Goal: Task Accomplishment & Management: Manage account settings

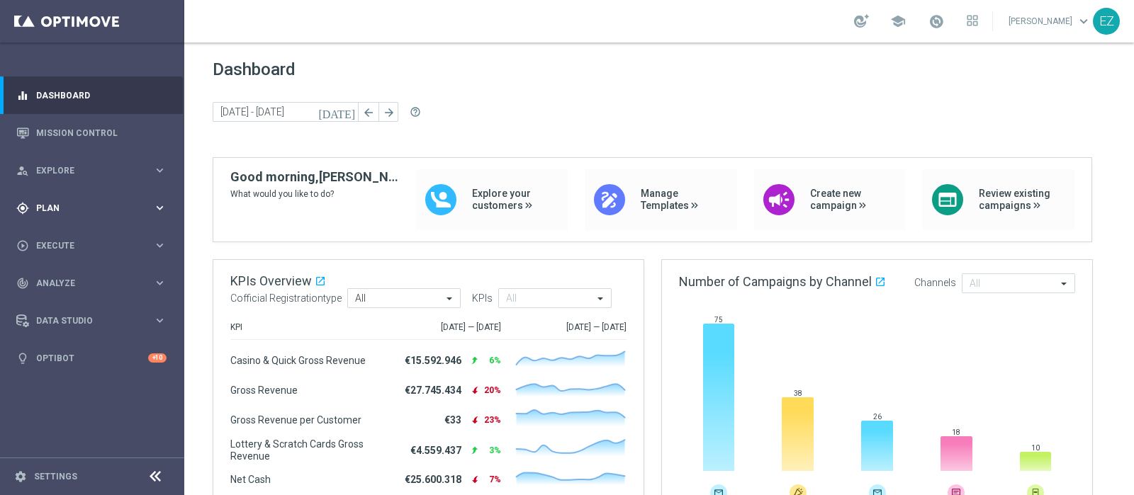
click at [61, 220] on div "gps_fixed Plan keyboard_arrow_right" at bounding box center [91, 208] width 183 height 38
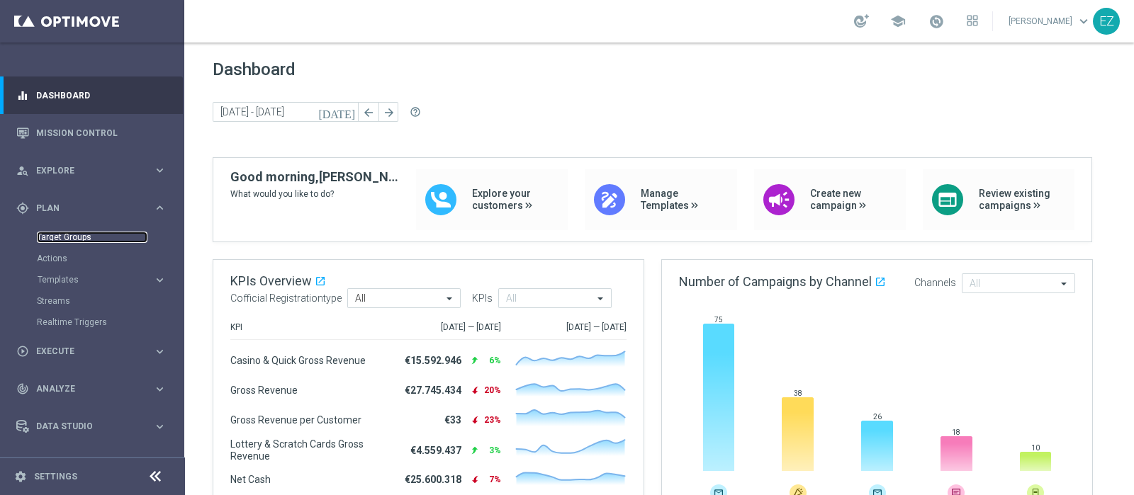
click at [48, 235] on link "Target Groups" at bounding box center [92, 237] width 111 height 11
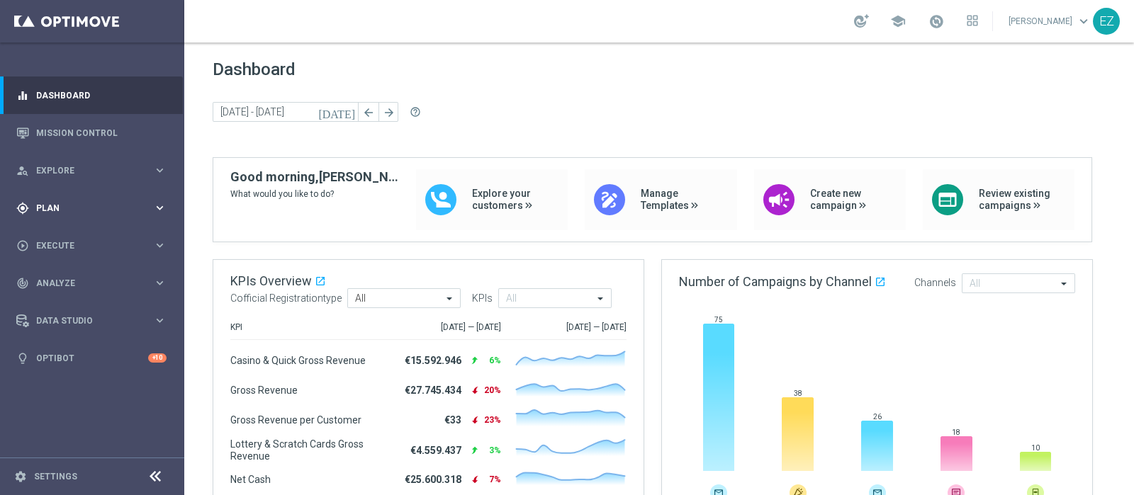
click at [65, 210] on span "Plan" at bounding box center [94, 208] width 117 height 9
click at [54, 276] on span "Templates" at bounding box center [88, 280] width 101 height 9
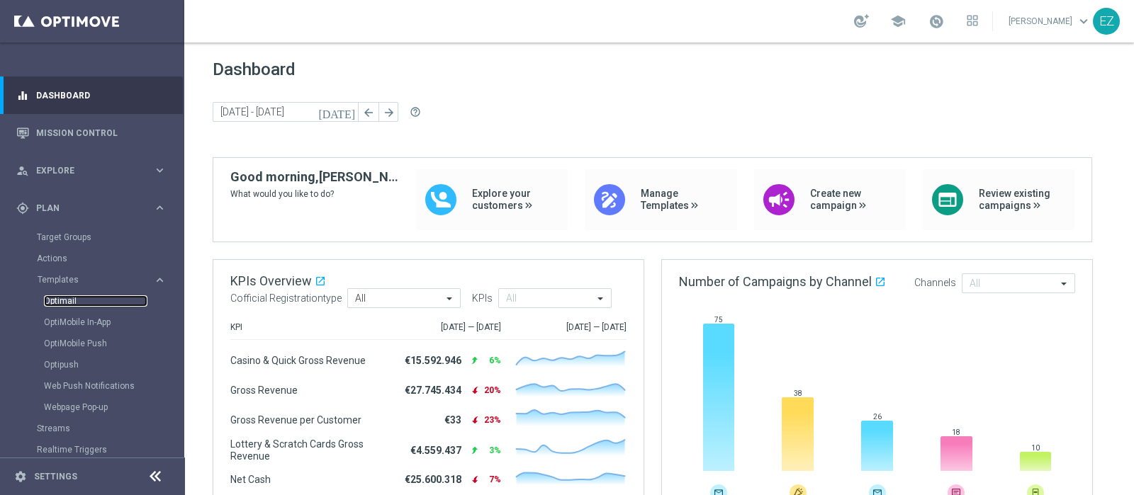
click at [64, 303] on link "Optimail" at bounding box center [95, 300] width 103 height 11
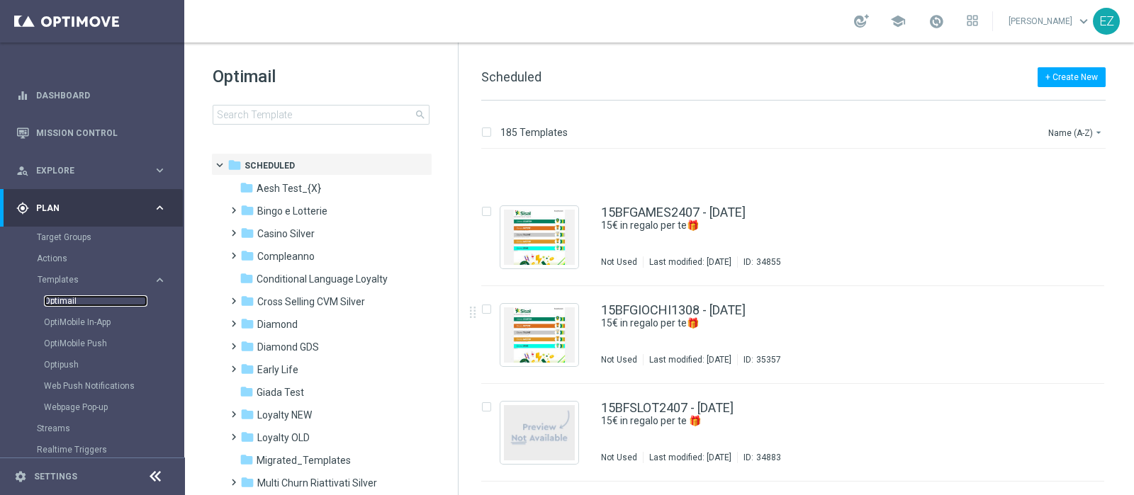
scroll to position [813, 0]
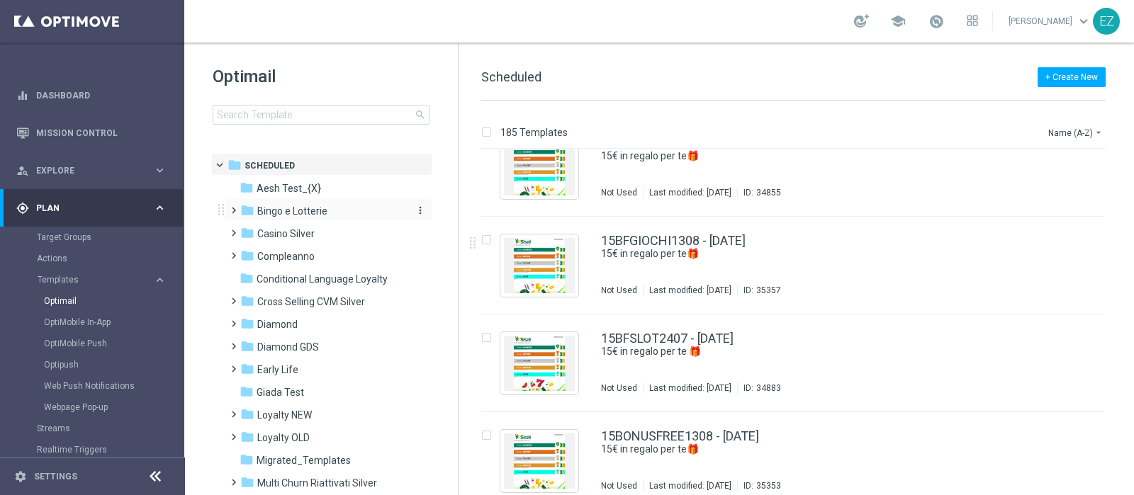
drag, startPoint x: 283, startPoint y: 200, endPoint x: 282, endPoint y: 207, distance: 7.1
click at [282, 200] on div "folder Bingo e Lotterie more_vert" at bounding box center [328, 209] width 208 height 23
click at [282, 207] on span "Bingo e Lotterie" at bounding box center [292, 211] width 70 height 13
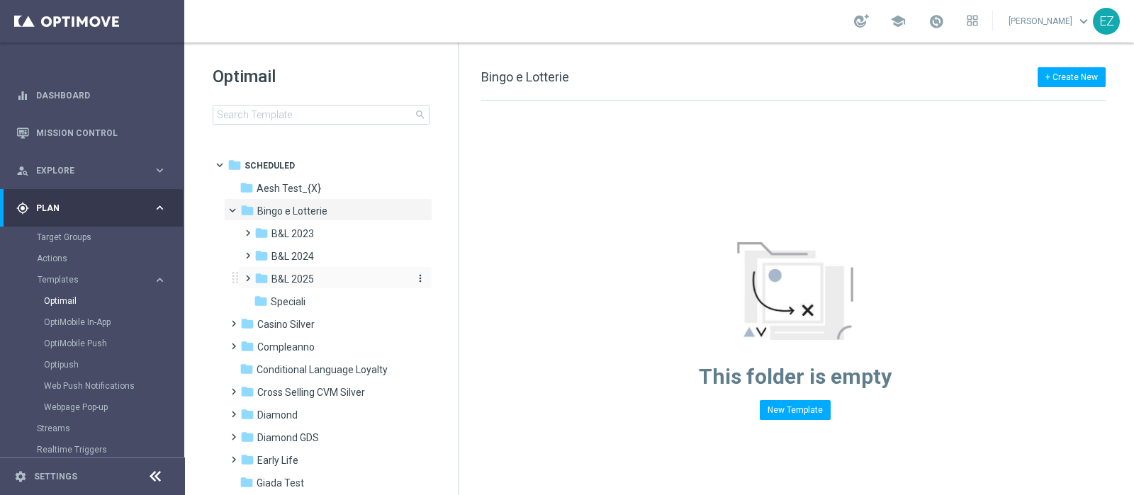
click at [298, 277] on span "B&L 2025" at bounding box center [292, 279] width 43 height 13
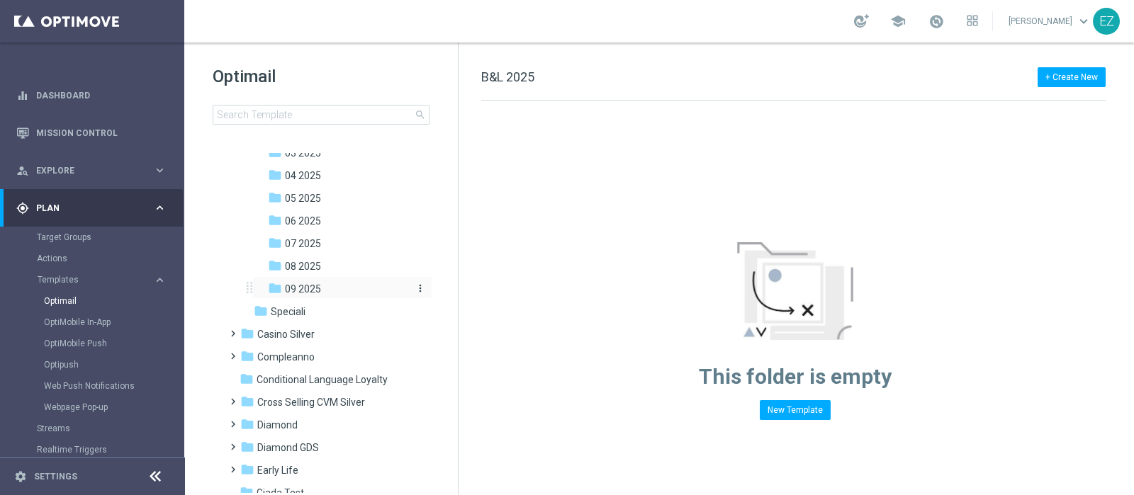
scroll to position [195, 0]
click at [295, 291] on span "09 2025" at bounding box center [303, 288] width 36 height 13
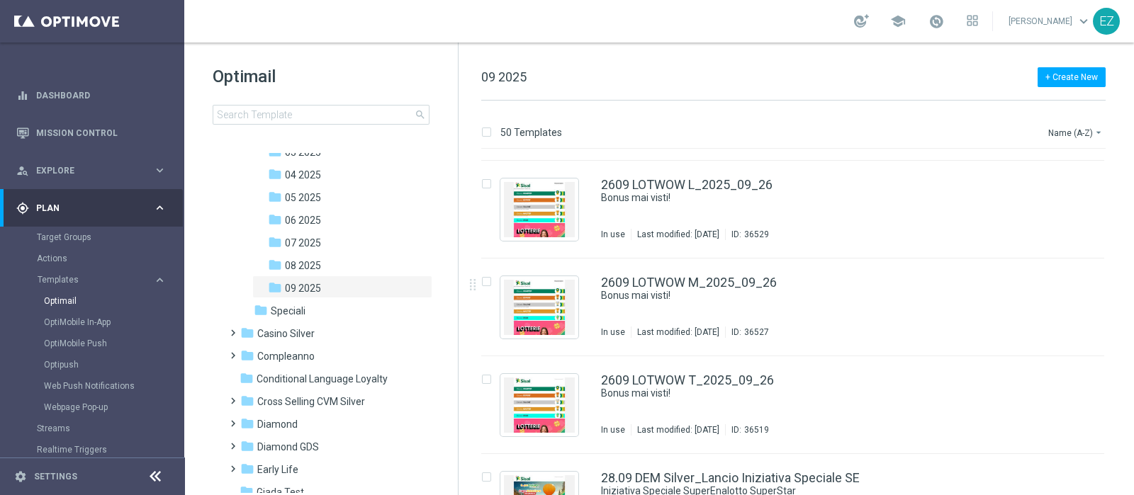
scroll to position [4396, 0]
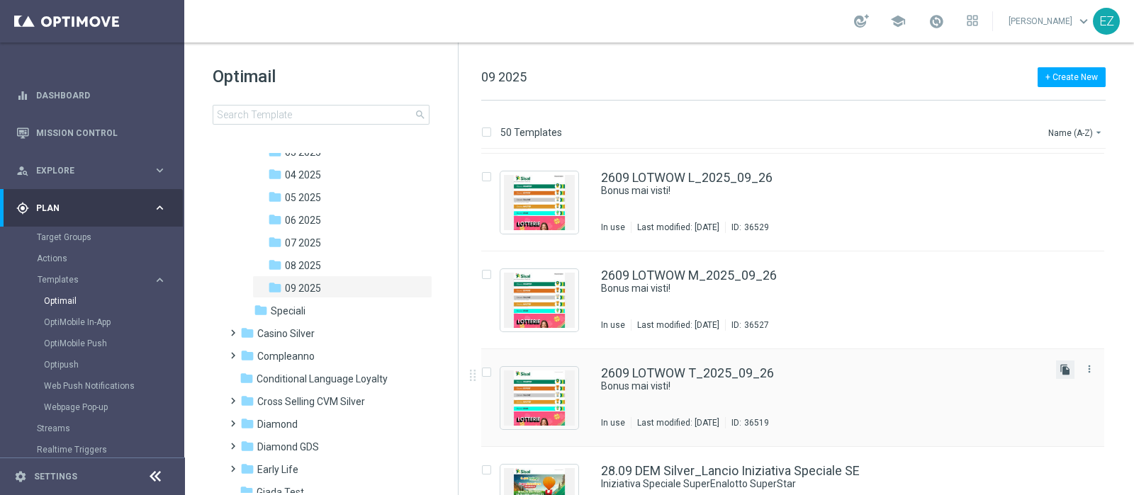
click at [1061, 366] on icon "file_copy" at bounding box center [1064, 369] width 11 height 11
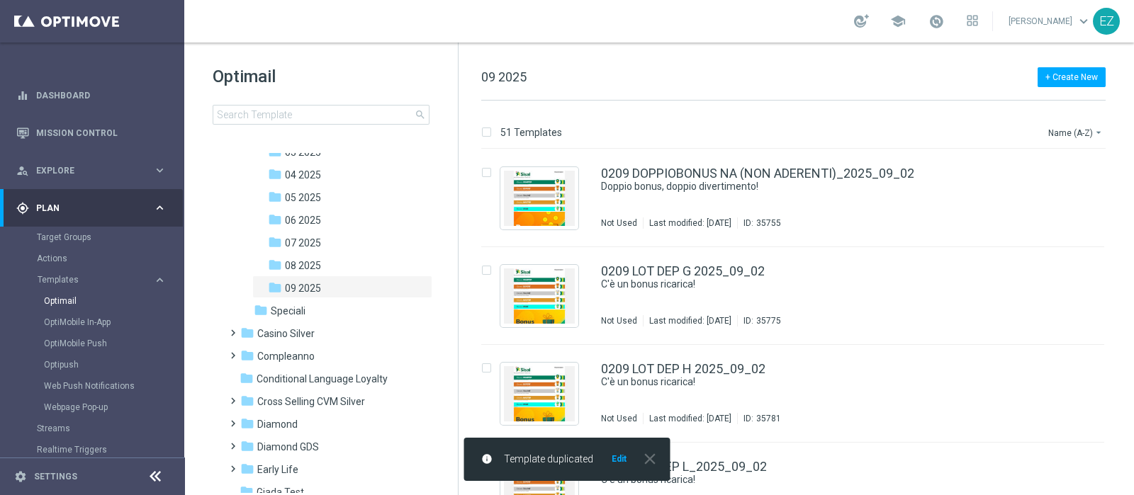
click at [616, 456] on button "Edit" at bounding box center [619, 458] width 18 height 11
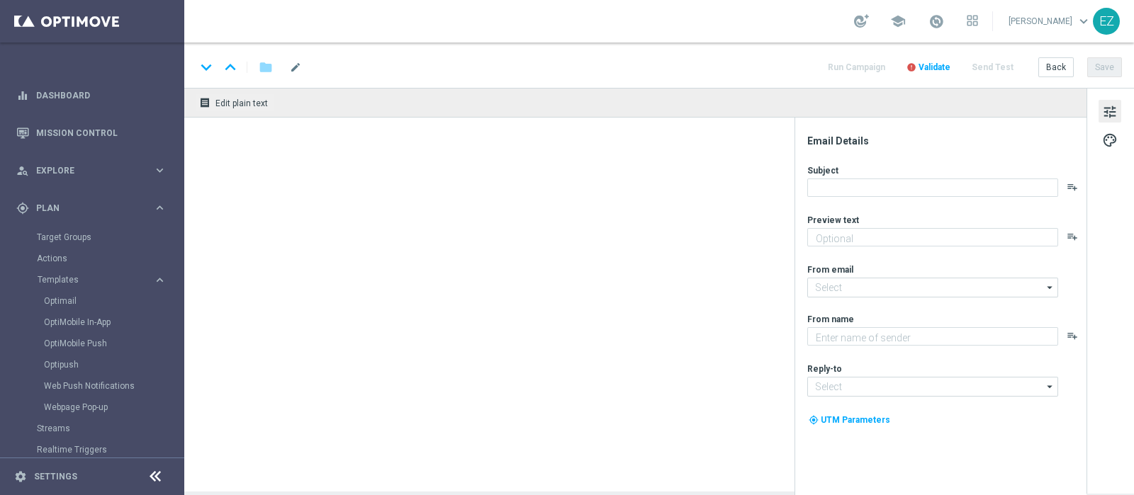
type input "2609 LOTWOW T_2025_09_26(1)"
type textarea "Per te fino a 150€ di bonus"
type textarea "Sisal"
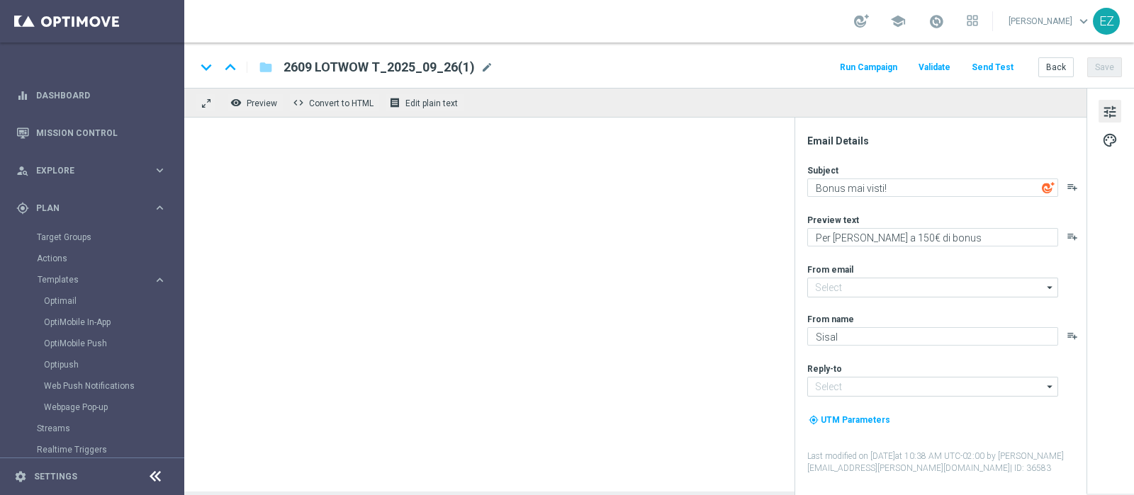
type input "newsletter@comunicazioni.sisal.it"
type input "info@sisal.it"
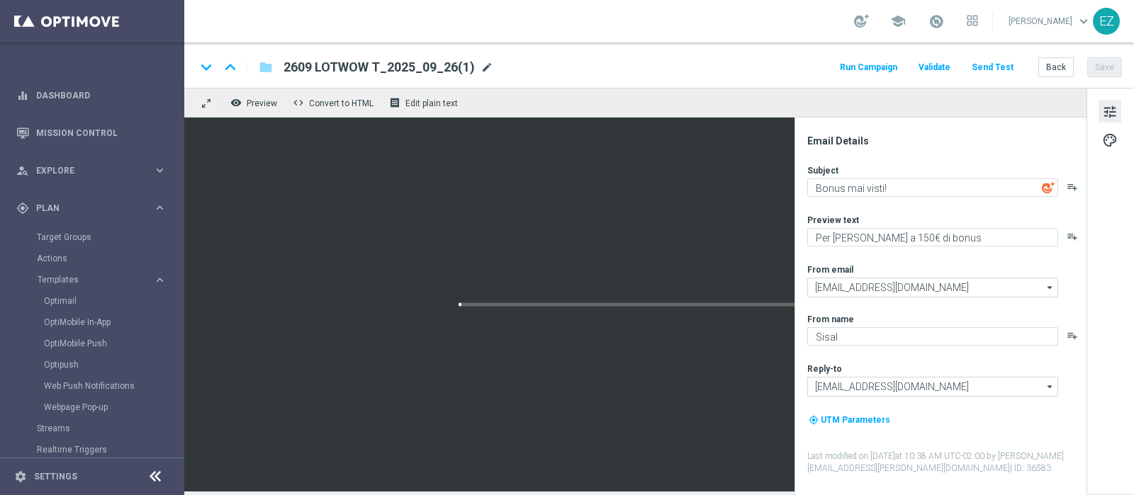
click at [483, 70] on span "mode_edit" at bounding box center [486, 67] width 13 height 13
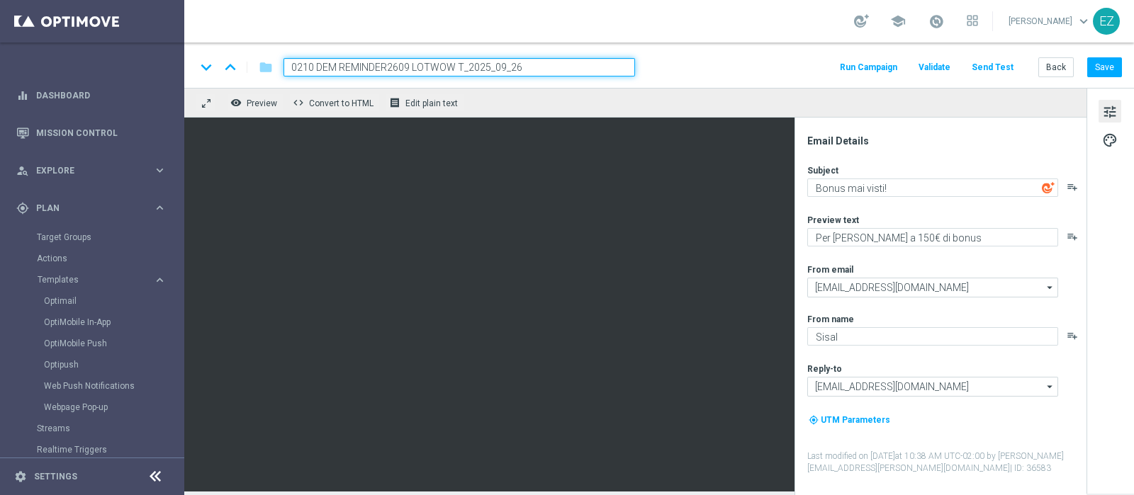
type input "0210 DEM REMINDER 2609 LOTWOW T_2025_09_26"
click at [551, 69] on input "0210 DEM REMINDER 2609 LOTWOW T_2025_09_26" at bounding box center [458, 67] width 351 height 18
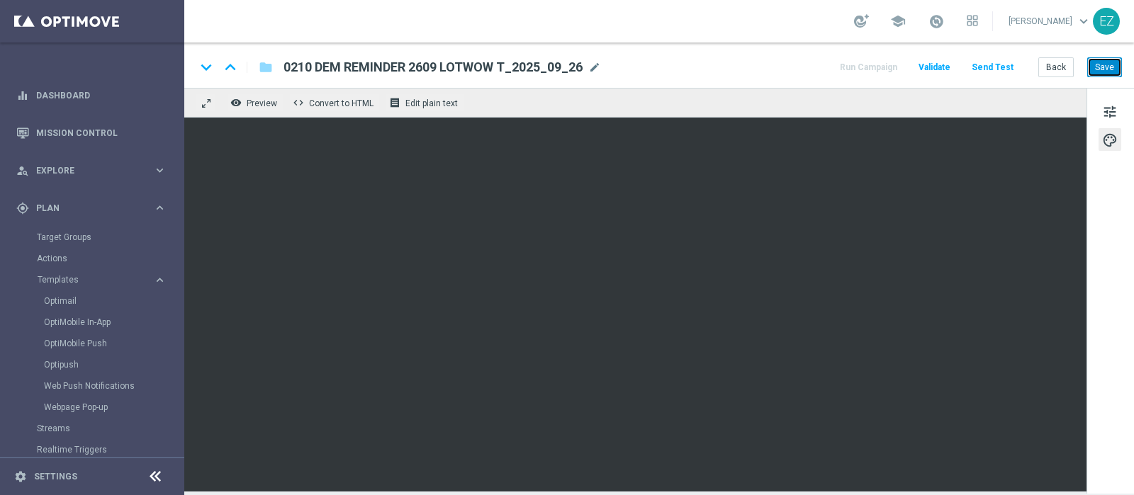
click at [1105, 67] on button "Save" at bounding box center [1104, 67] width 35 height 20
click at [1107, 69] on button "Save" at bounding box center [1104, 67] width 35 height 20
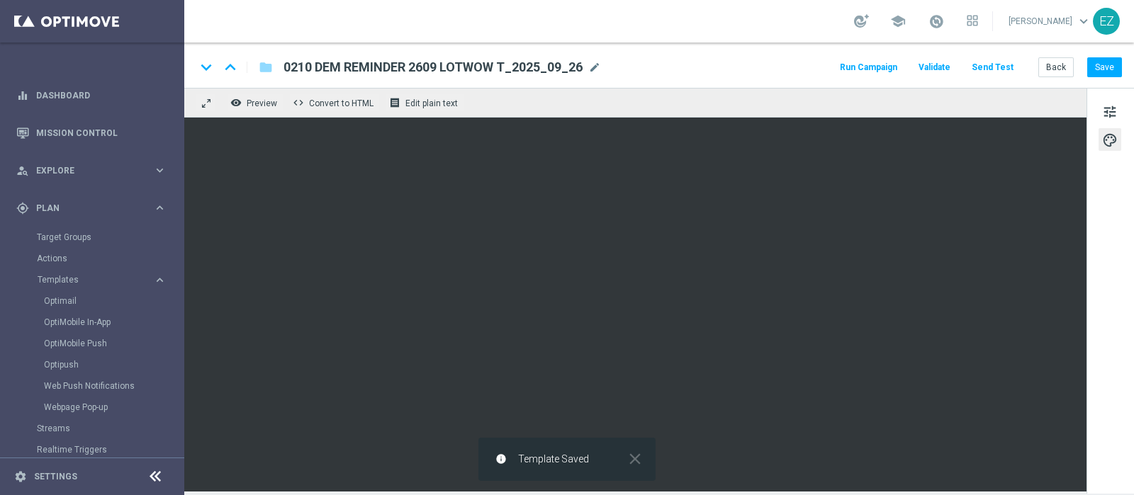
click at [601, 62] on span "mode_edit" at bounding box center [594, 67] width 13 height 13
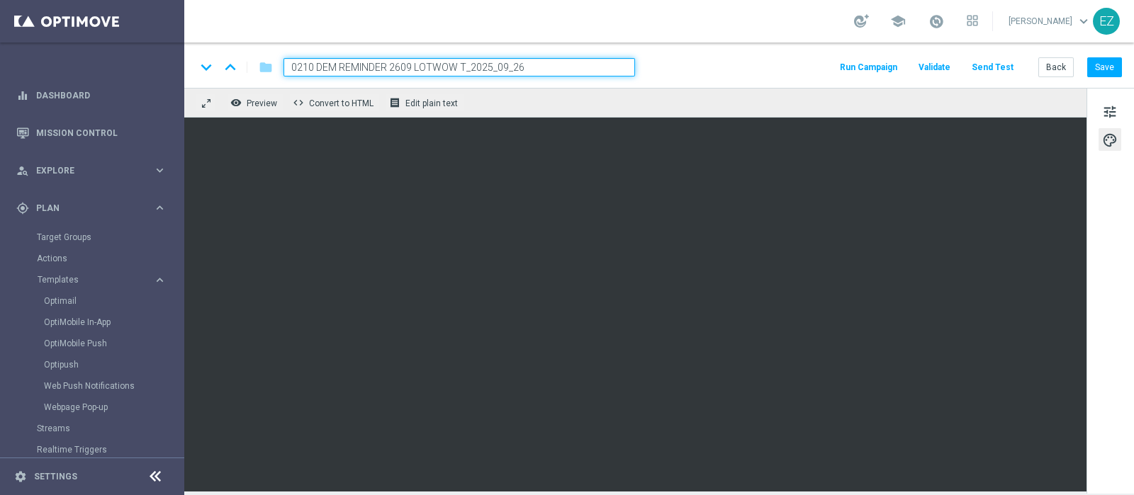
click at [383, 66] on input "0210 DEM REMINDER 2609 LOTWOW T_2025_09_26" at bounding box center [458, 67] width 351 height 18
drag, startPoint x: 385, startPoint y: 66, endPoint x: 287, endPoint y: 66, distance: 98.5
click at [287, 66] on input "0210 DEM REMINDER 2609 LOTWOW T_2025_09_26" at bounding box center [458, 67] width 351 height 18
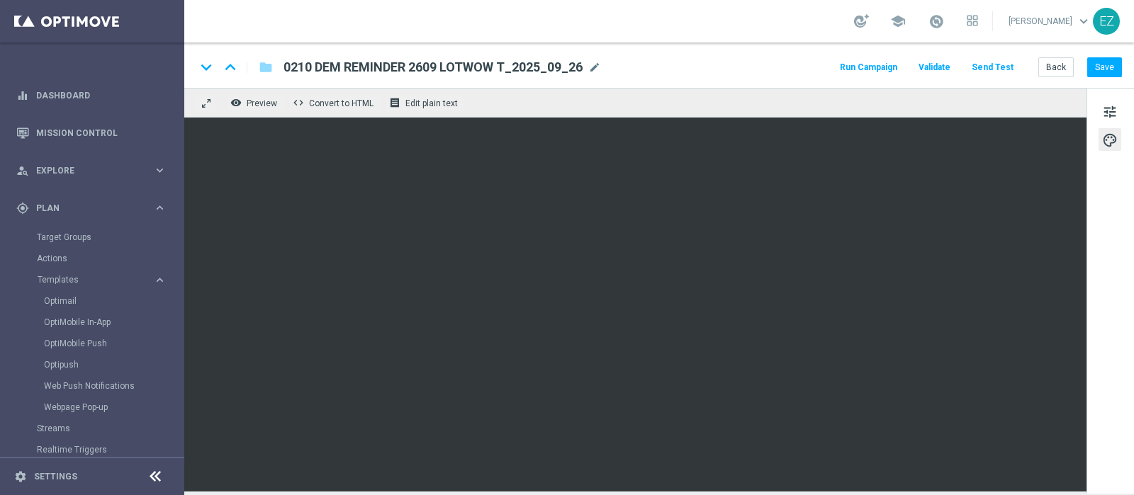
click at [790, 52] on div "keyboard_arrow_down keyboard_arrow_up folder 0210 DEM REMINDER 2609 LOTWOW T_20…" at bounding box center [658, 65] width 949 height 45
click at [1100, 68] on button "Save" at bounding box center [1104, 67] width 35 height 20
click at [1056, 72] on button "Back" at bounding box center [1055, 67] width 35 height 20
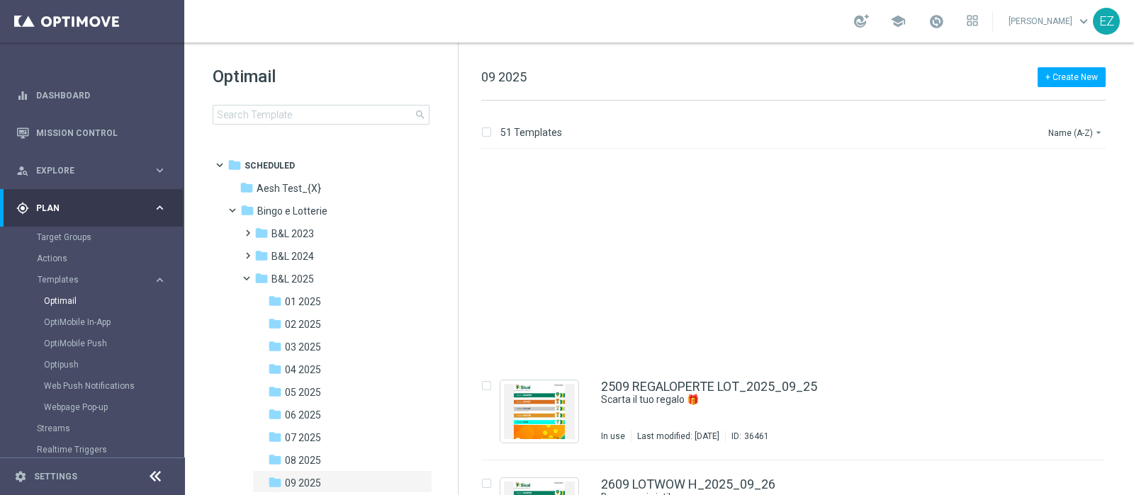
scroll to position [4390, 0]
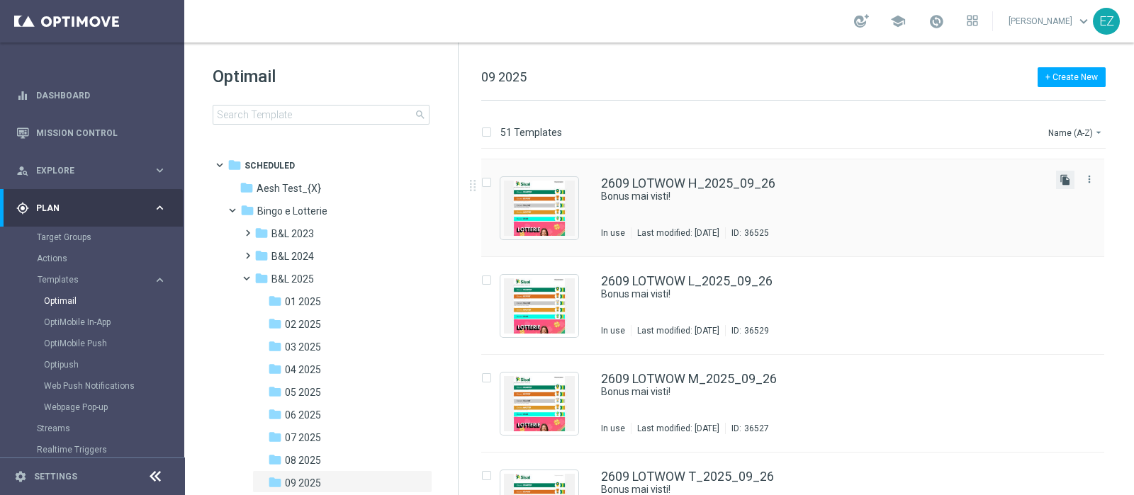
click at [1063, 182] on icon "file_copy" at bounding box center [1064, 179] width 11 height 11
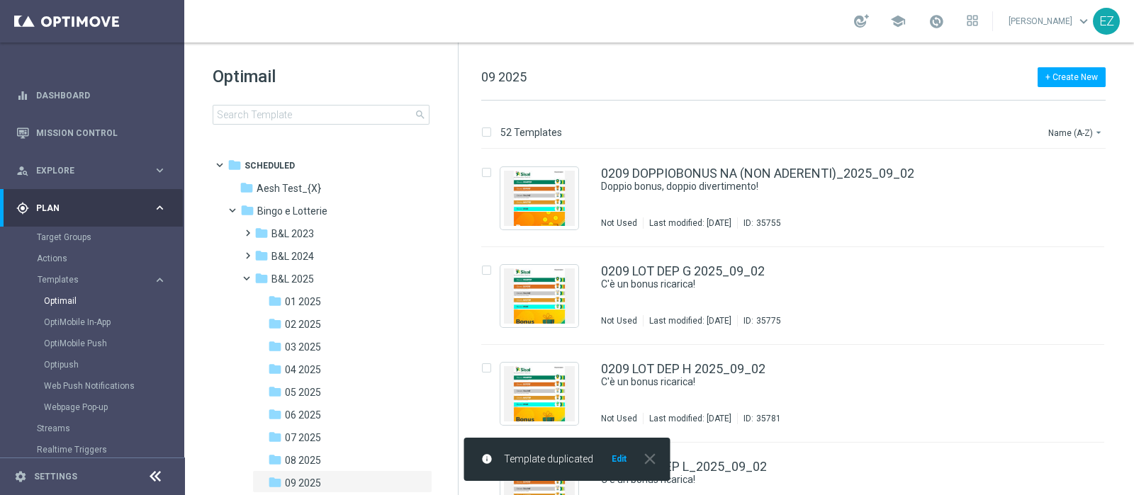
click at [620, 456] on button "Edit" at bounding box center [619, 458] width 18 height 11
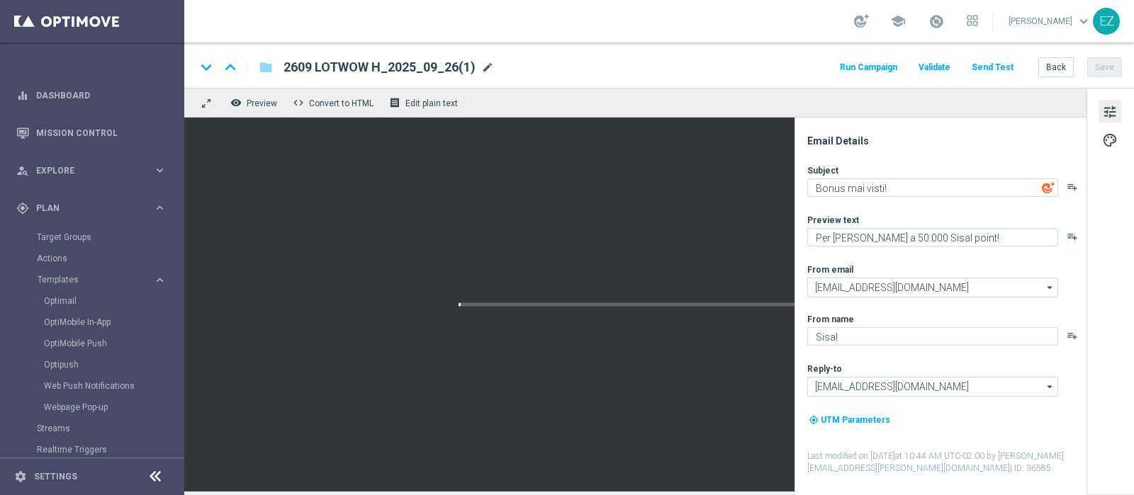
click at [487, 67] on span "mode_edit" at bounding box center [487, 67] width 13 height 13
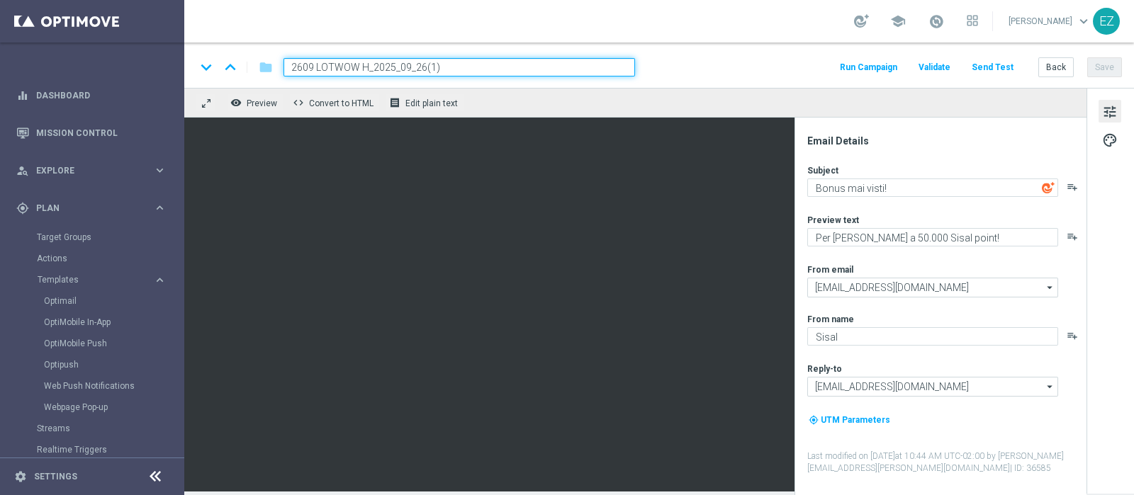
click at [287, 67] on input "2609 LOTWOW H_2025_09_26(1)" at bounding box center [458, 67] width 351 height 18
paste input "0210 DEM REMINDER"
click at [549, 70] on input "0210 DEM REMINDER 2609 LOTWOW H_2025_09_26(1)" at bounding box center [458, 67] width 351 height 18
type input "0210 DEM REMINDER 2609 LOTWOW H_2025_09_26"
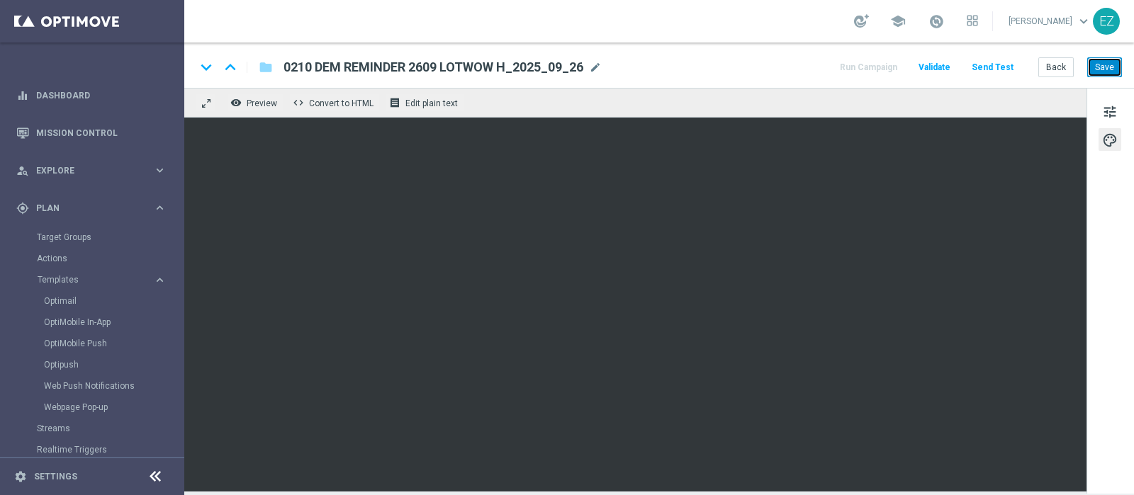
click at [1110, 67] on button "Save" at bounding box center [1104, 67] width 35 height 20
click at [592, 65] on span "mode_edit" at bounding box center [595, 67] width 13 height 13
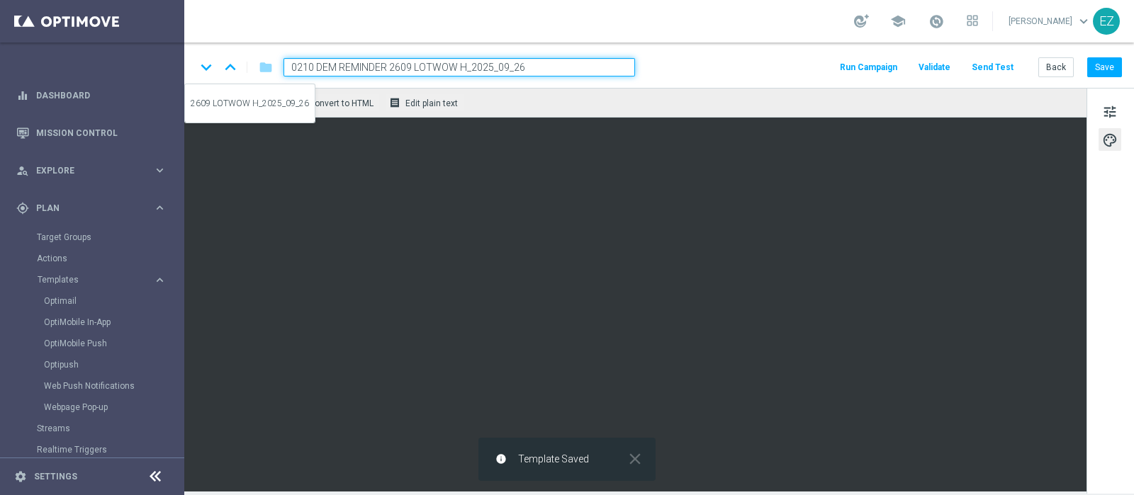
drag, startPoint x: 386, startPoint y: 69, endPoint x: 216, endPoint y: 60, distance: 170.3
click at [216, 60] on div "keyboard_arrow_down keyboard_arrow_up folder 0210 DEM REMINDER 2609 LOTWOW H_20…" at bounding box center [415, 67] width 439 height 18
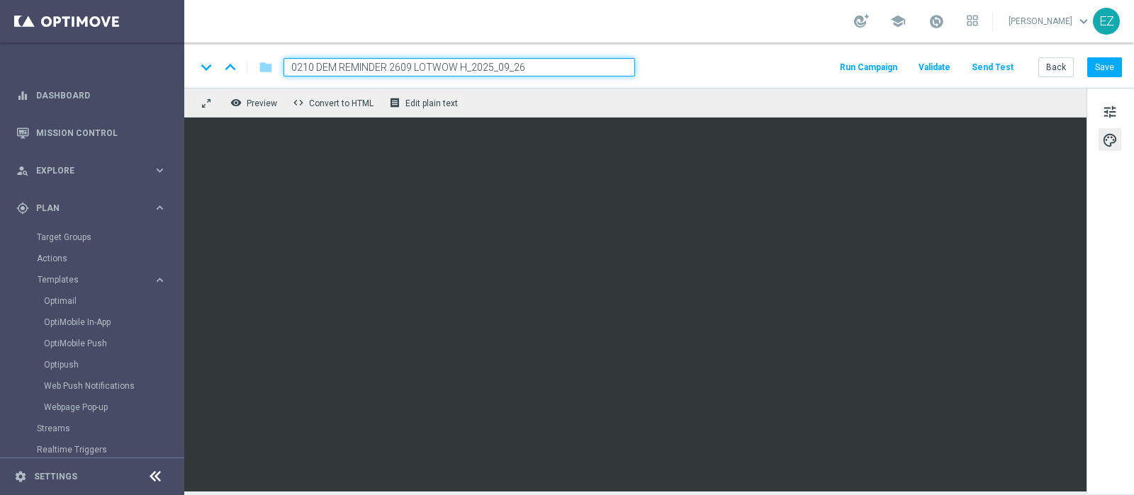
click at [772, 67] on div "keyboard_arrow_down keyboard_arrow_up folder 0210 DEM REMINDER 2609 LOTWOW H_20…" at bounding box center [659, 67] width 926 height 18
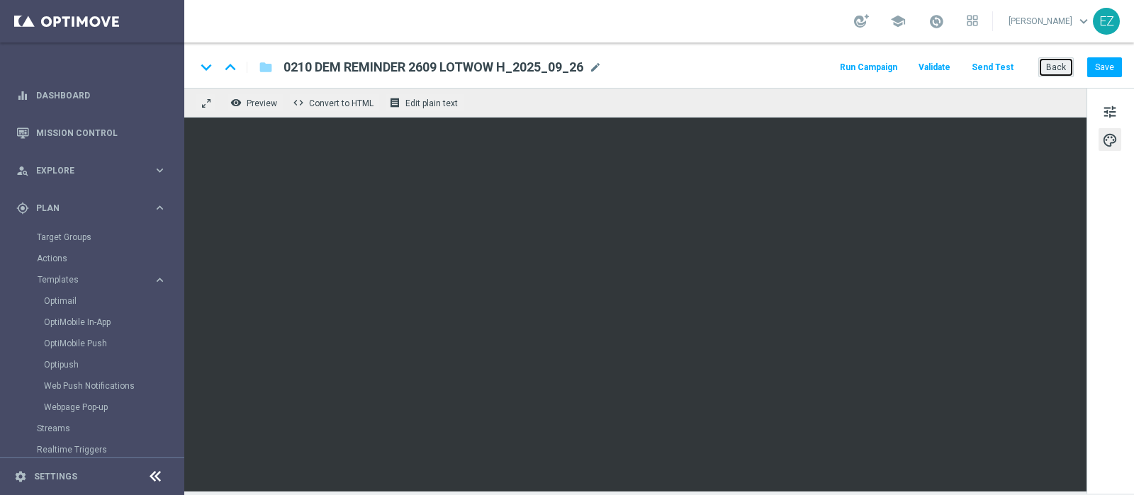
click at [1051, 77] on button "Back" at bounding box center [1055, 67] width 35 height 20
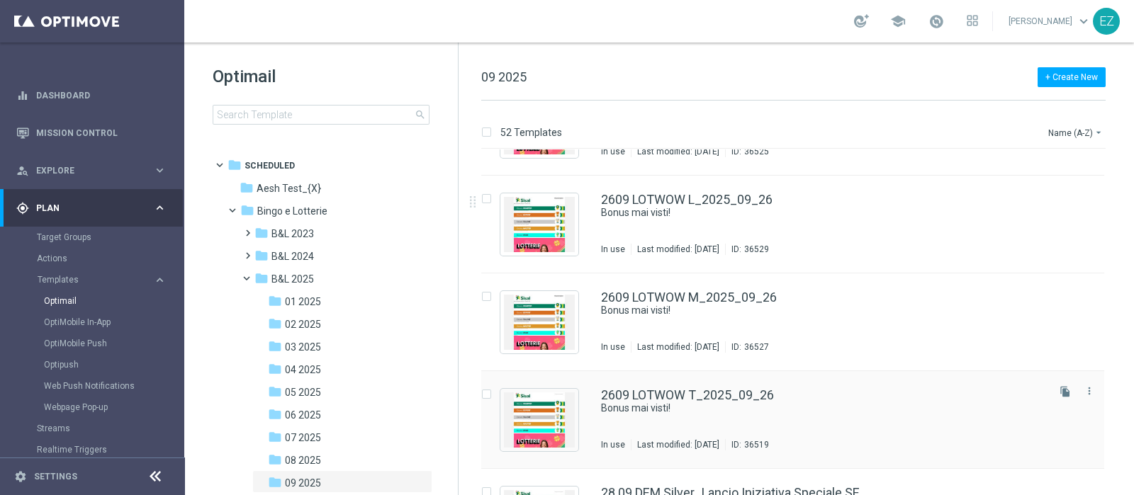
scroll to position [4553, 0]
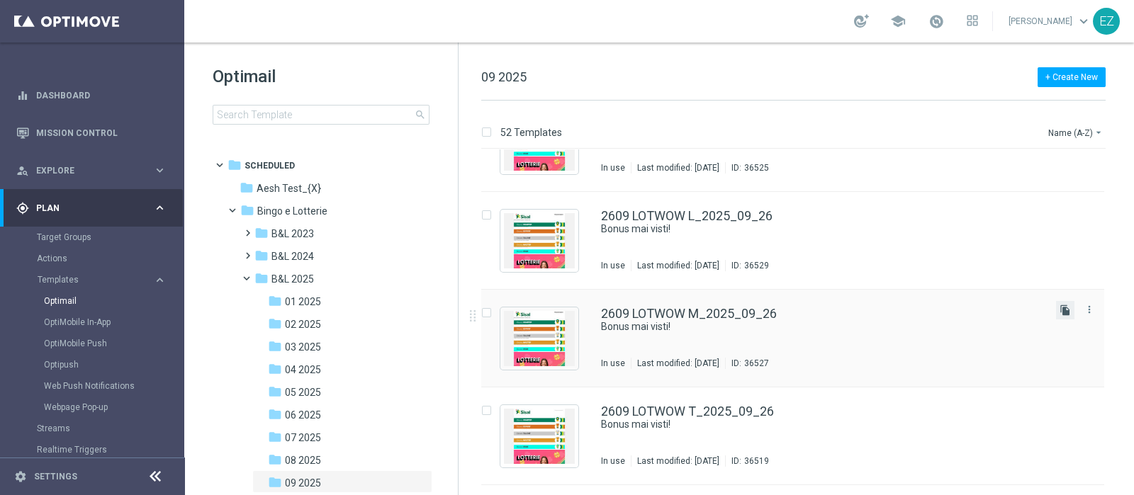
click at [1068, 311] on icon "file_copy" at bounding box center [1064, 310] width 11 height 11
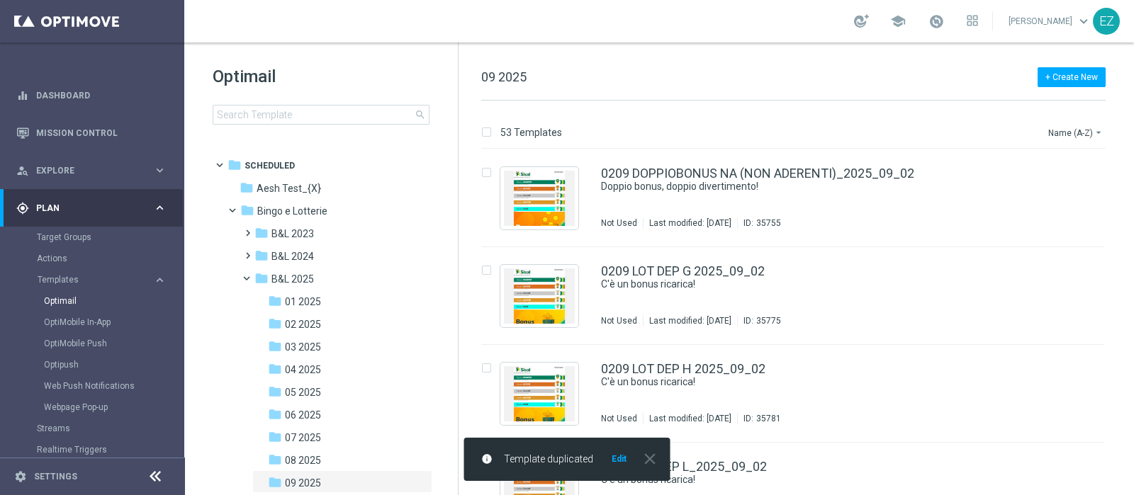
click at [615, 458] on button "Edit" at bounding box center [619, 458] width 18 height 11
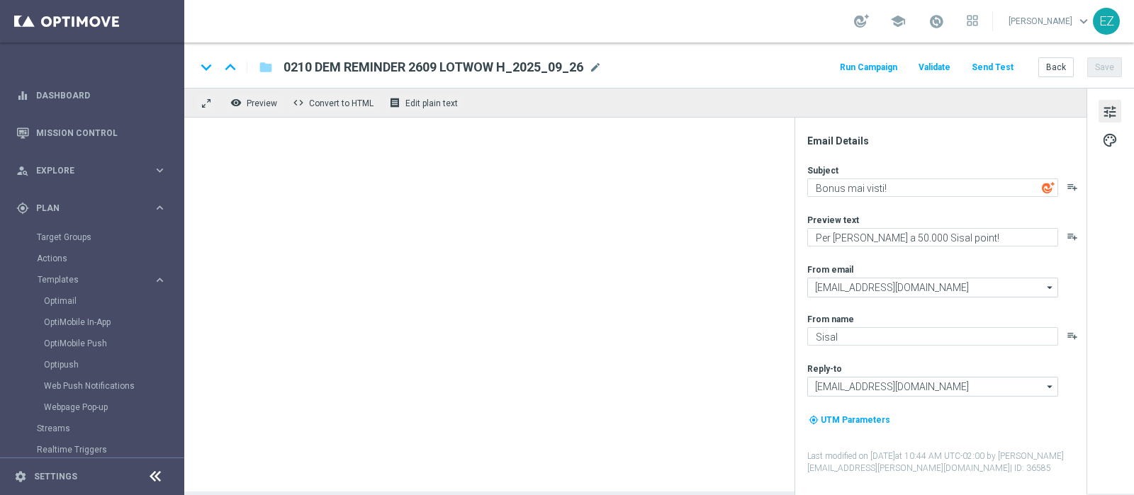
type input "2609 LOTWOW M_2025_09_26(1)"
type textarea "Per te fino a 50€ di bonus"
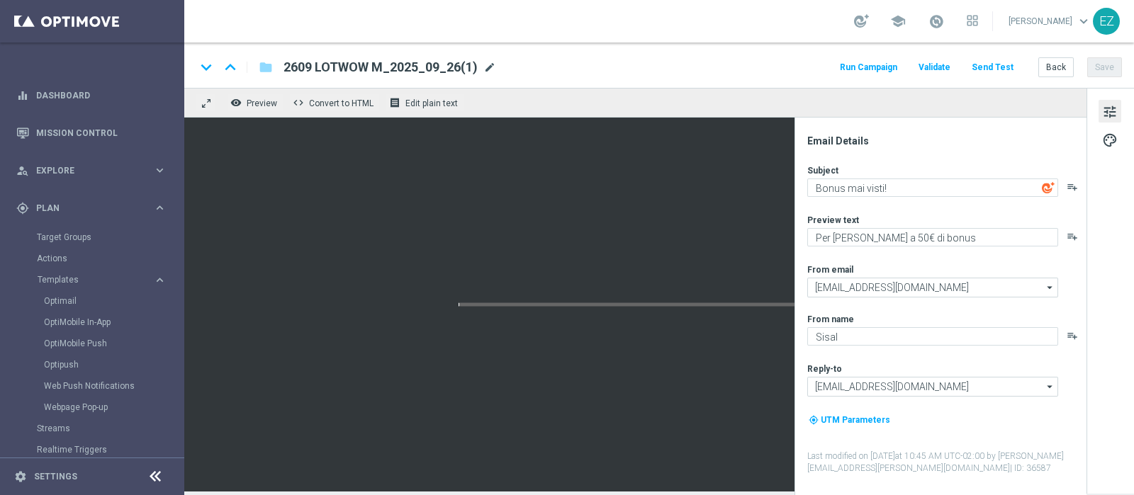
click at [485, 64] on span "mode_edit" at bounding box center [489, 67] width 13 height 13
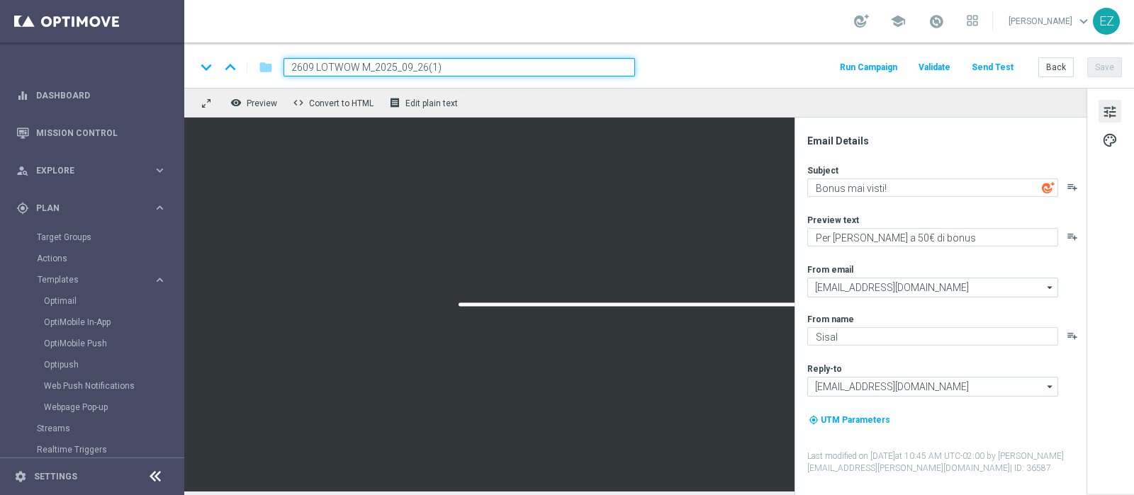
click at [283, 66] on input "2609 LOTWOW M_2025_09_26(1)" at bounding box center [458, 67] width 351 height 18
paste input "0210 DEM REMINDER"
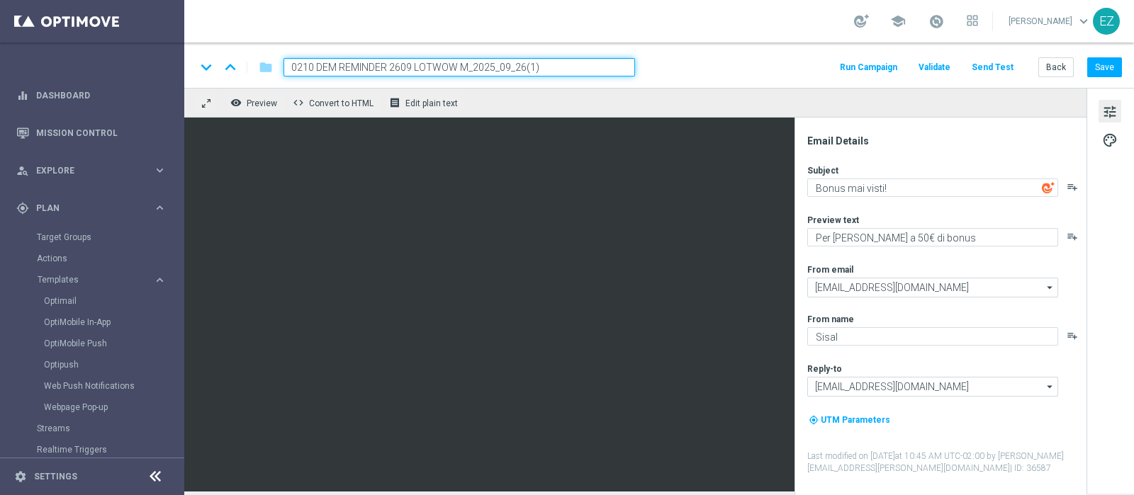
click at [560, 67] on input "0210 DEM REMINDER 2609 LOTWOW M_2025_09_26(1)" at bounding box center [458, 67] width 351 height 18
type input "0210 DEM REMINDER 2609 LOTWOW M_2025_09_26"
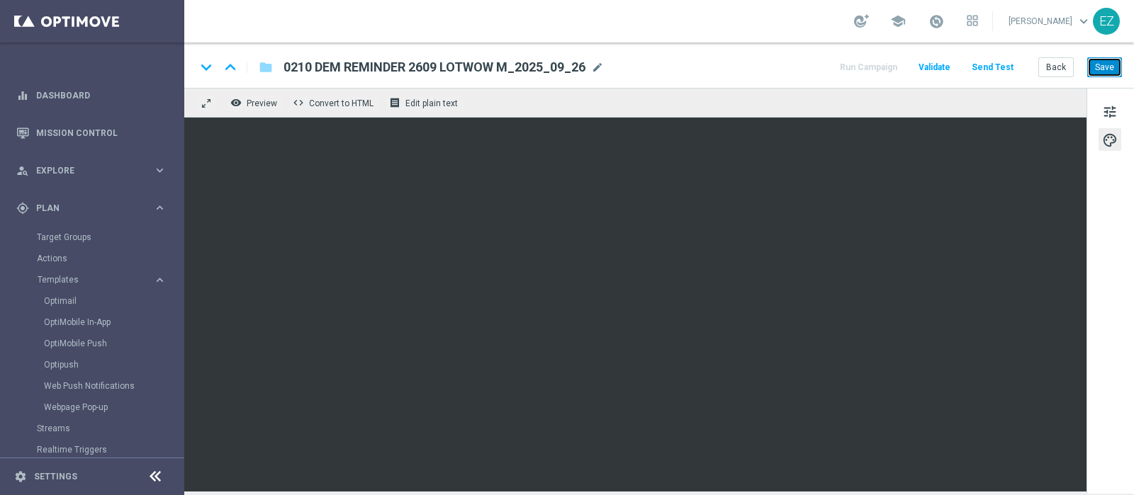
click at [1104, 67] on button "Save" at bounding box center [1104, 67] width 35 height 20
drag, startPoint x: 283, startPoint y: 69, endPoint x: 405, endPoint y: 62, distance: 122.1
click at [405, 62] on span "0210 DEM REMINDER 2609 LOTWOW M_2025_09_26" at bounding box center [434, 67] width 302 height 17
click at [1056, 69] on button "Back" at bounding box center [1055, 67] width 35 height 20
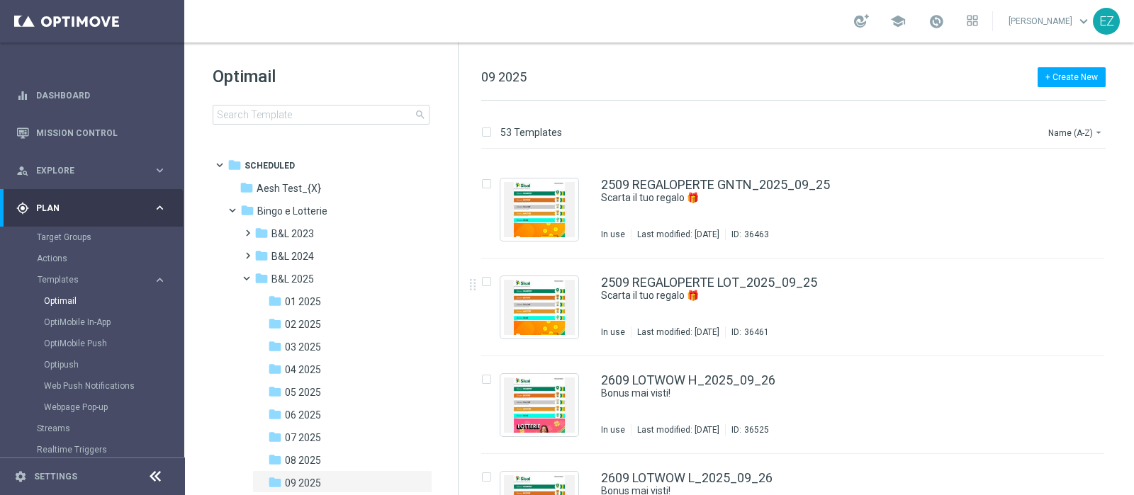
scroll to position [4580, 0]
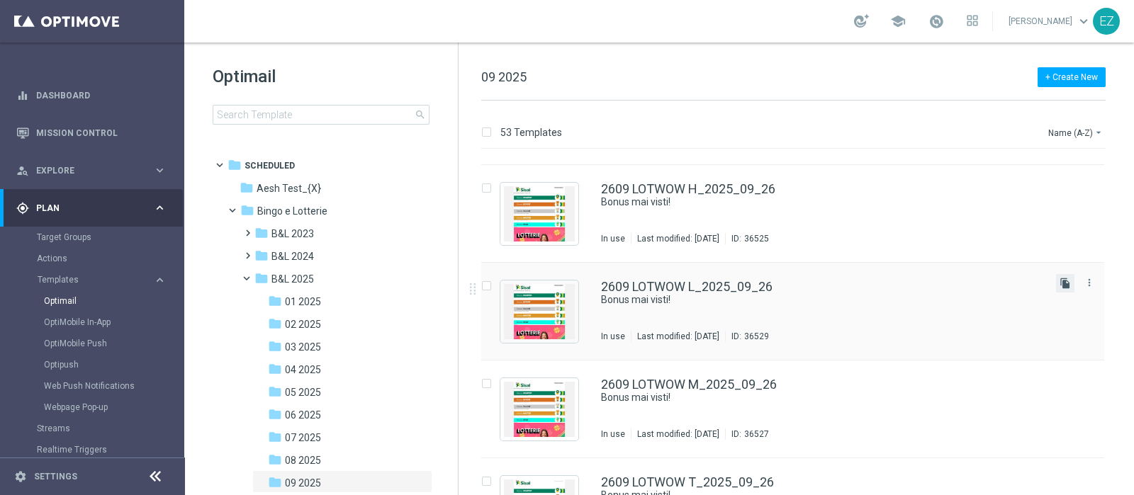
click at [1064, 282] on icon "file_copy" at bounding box center [1064, 283] width 11 height 11
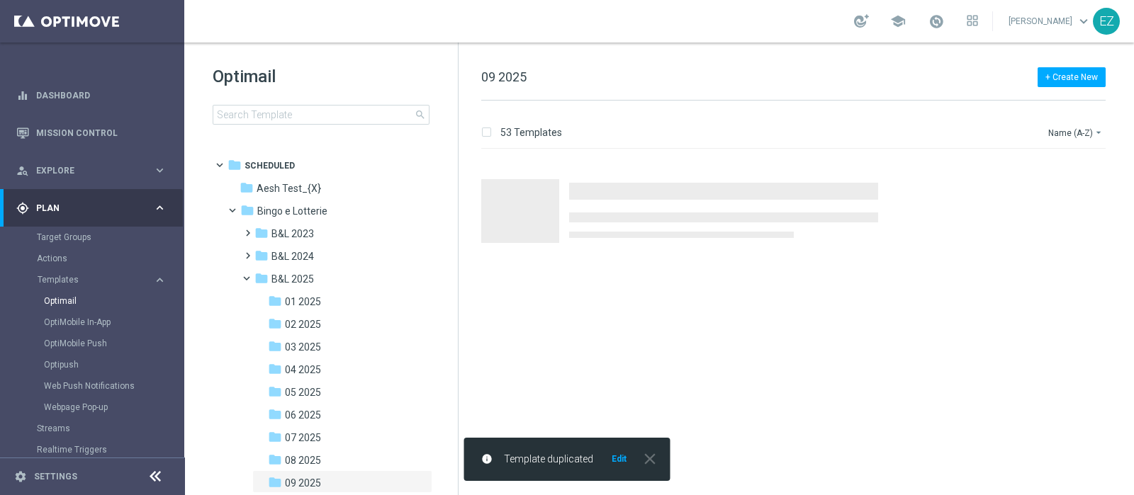
scroll to position [0, 0]
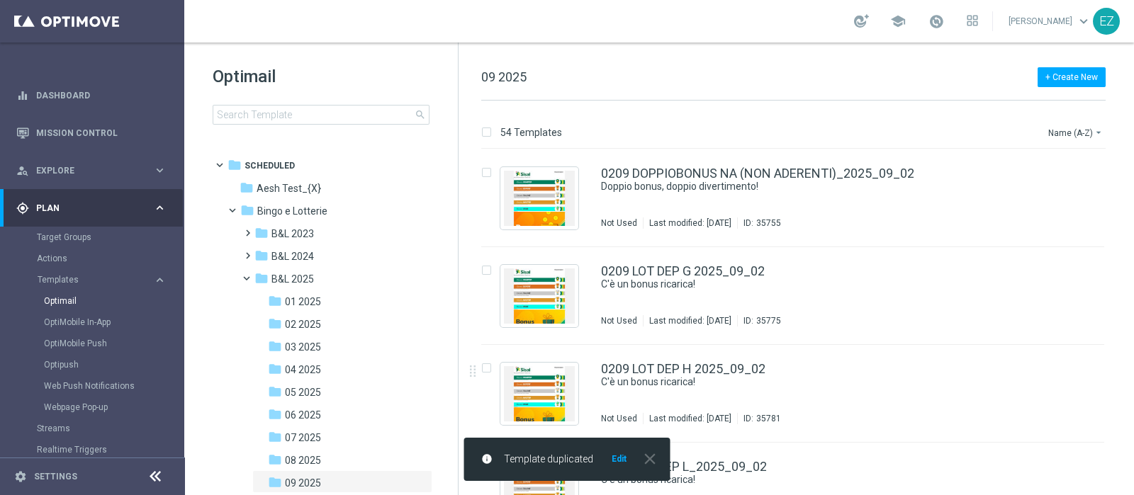
click at [618, 457] on button "Edit" at bounding box center [619, 458] width 18 height 11
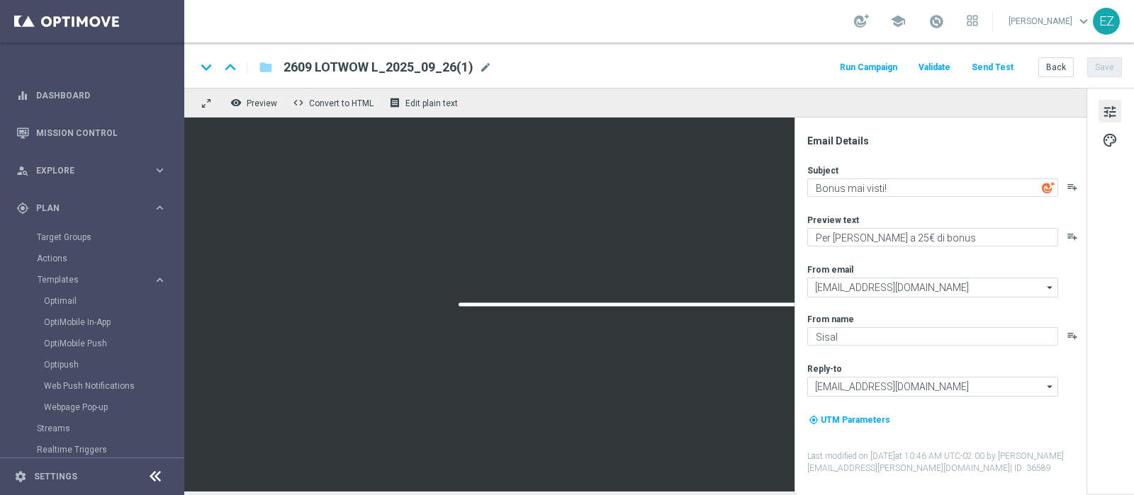
click at [473, 69] on div "2609 LOTWOW L_2025_09_26(1) mode_edit" at bounding box center [387, 67] width 208 height 18
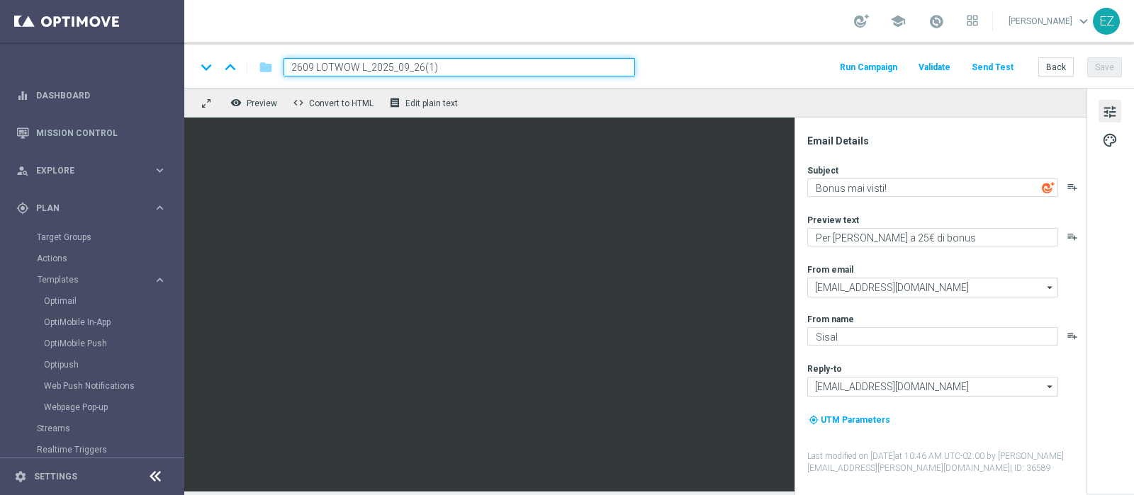
click at [288, 66] on input "2609 LOTWOW L_2025_09_26(1)" at bounding box center [458, 67] width 351 height 18
paste input "0210 DEM REMINDER"
click at [557, 74] on input "0210 DEM REMINDER 2609 LOTWOW L_2025_09_26(1)" at bounding box center [458, 67] width 351 height 18
type input "0210 DEM REMINDER 2609 LOTWOW L_2025_09_26"
click at [1114, 74] on button "Save" at bounding box center [1104, 67] width 35 height 20
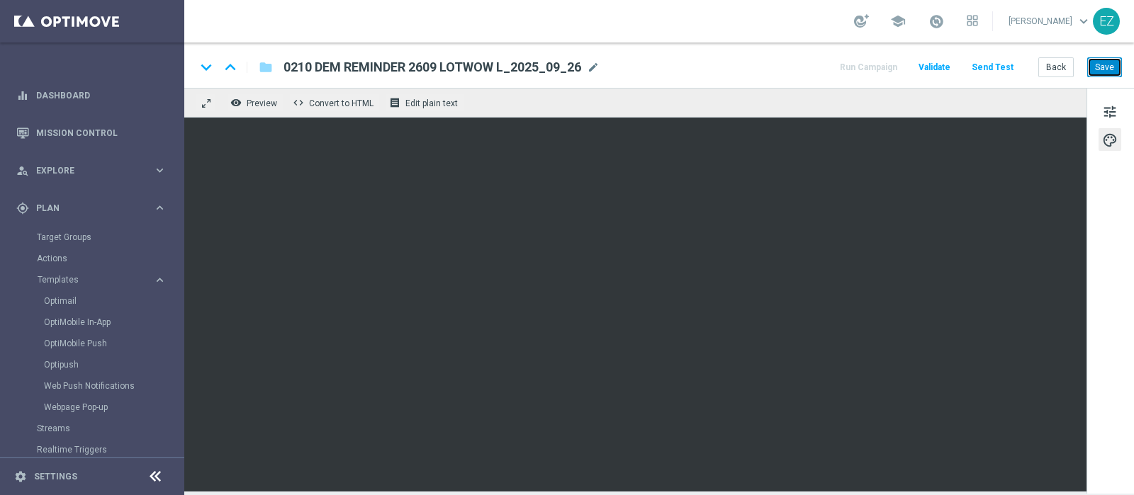
click at [1116, 68] on button "Save" at bounding box center [1104, 67] width 35 height 20
click at [1105, 55] on div "keyboard_arrow_down keyboard_arrow_up folder 0210 DEM REMINDER 2609 LOTWOW L_20…" at bounding box center [658, 65] width 949 height 45
click at [1105, 63] on button "Save" at bounding box center [1104, 67] width 35 height 20
click at [1050, 69] on button "Back" at bounding box center [1055, 67] width 35 height 20
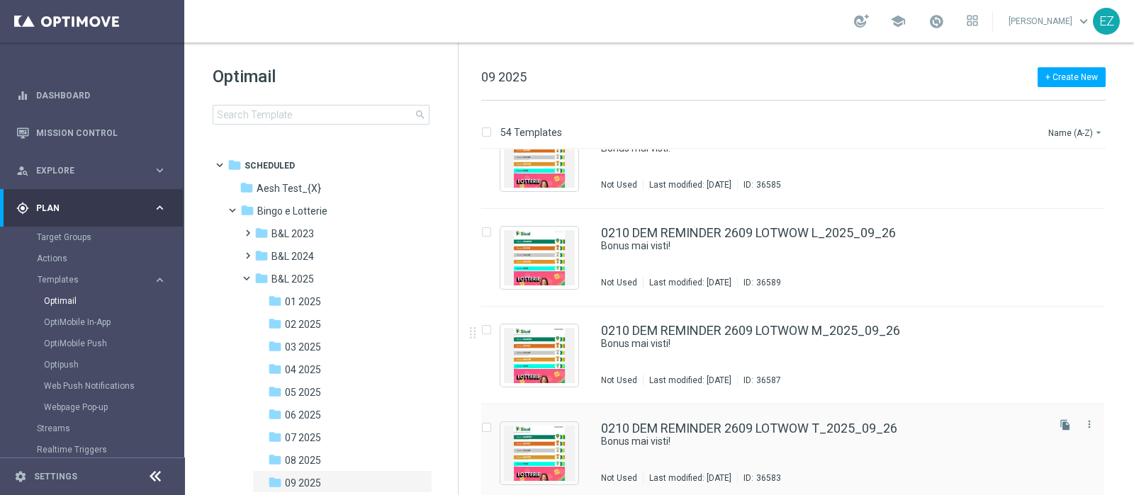
scroll to position [658, 0]
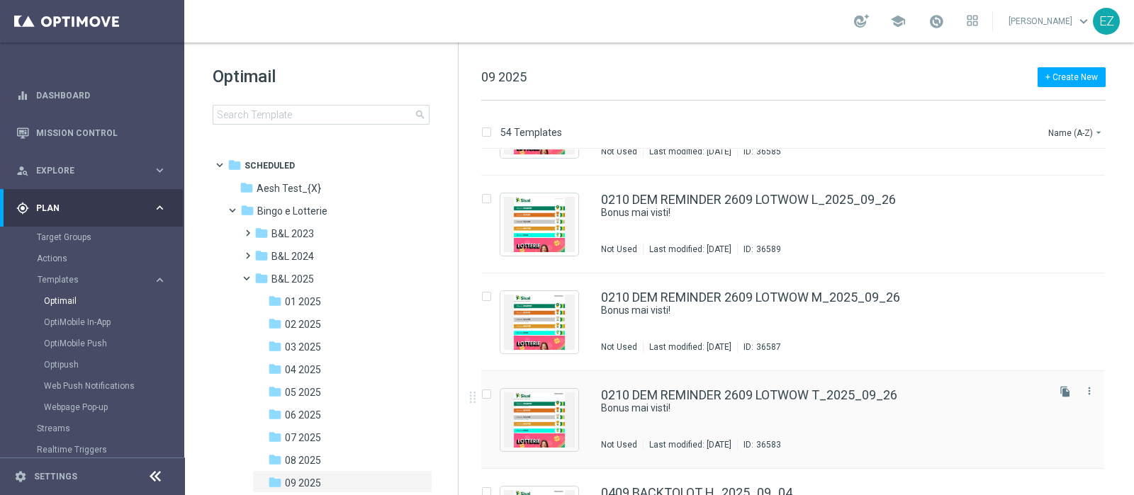
click at [748, 385] on div "0210 DEM REMINDER 2609 LOTWOW T_2025_09_26 Bonus mai visti! Not Used Last modif…" at bounding box center [792, 420] width 623 height 98
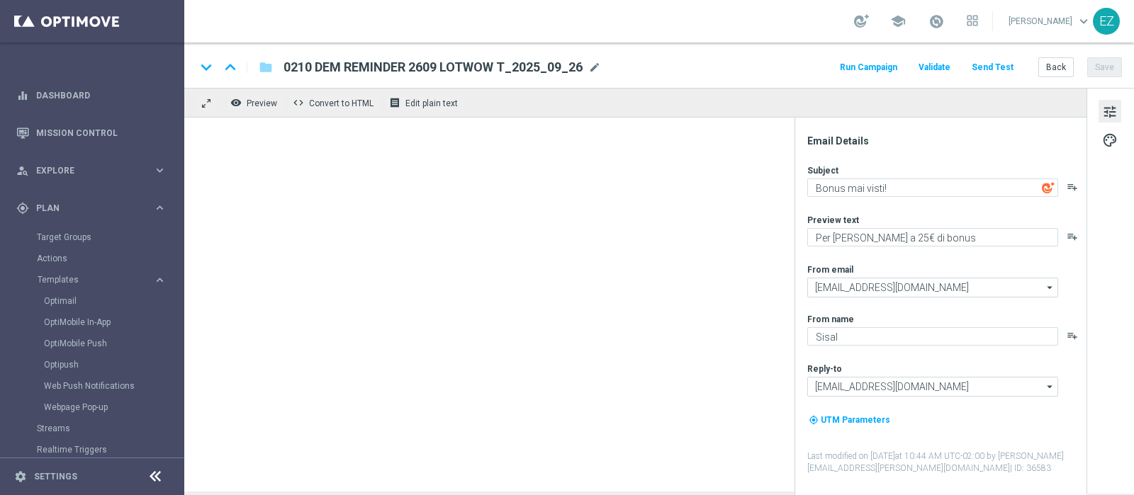
type textarea "Per te fino a 150€ di bonus"
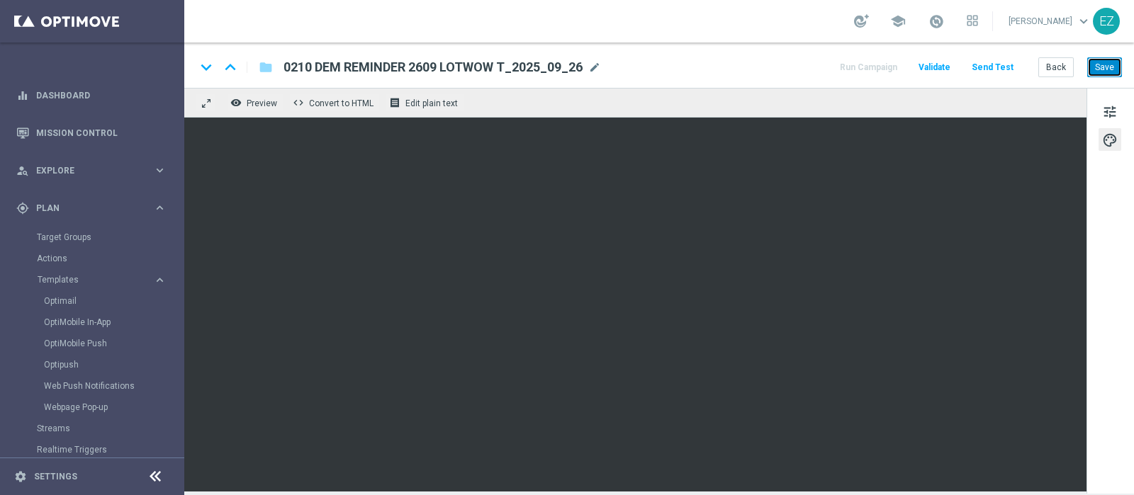
click at [1112, 69] on button "Save" at bounding box center [1104, 67] width 35 height 20
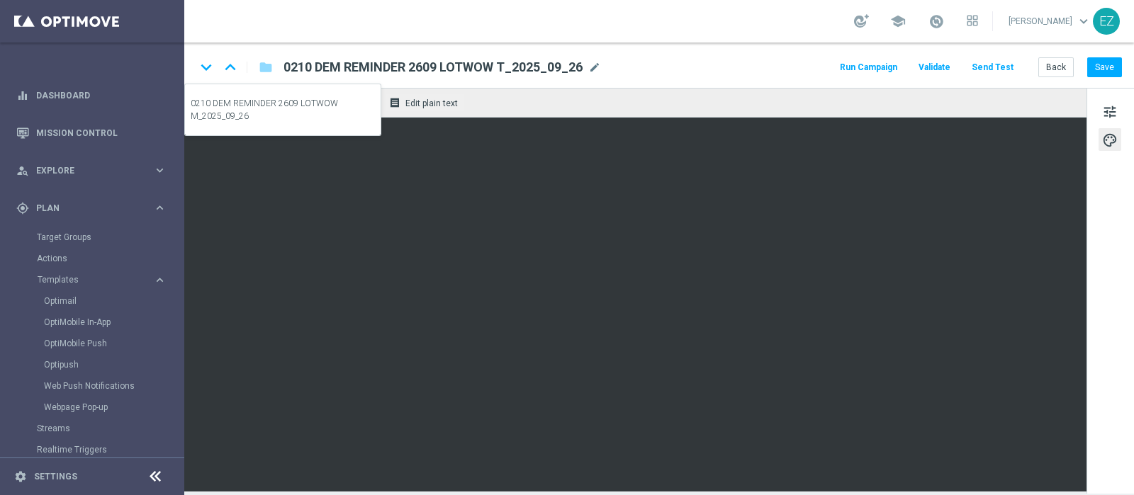
click at [230, 64] on icon "keyboard_arrow_up" at bounding box center [230, 67] width 21 height 21
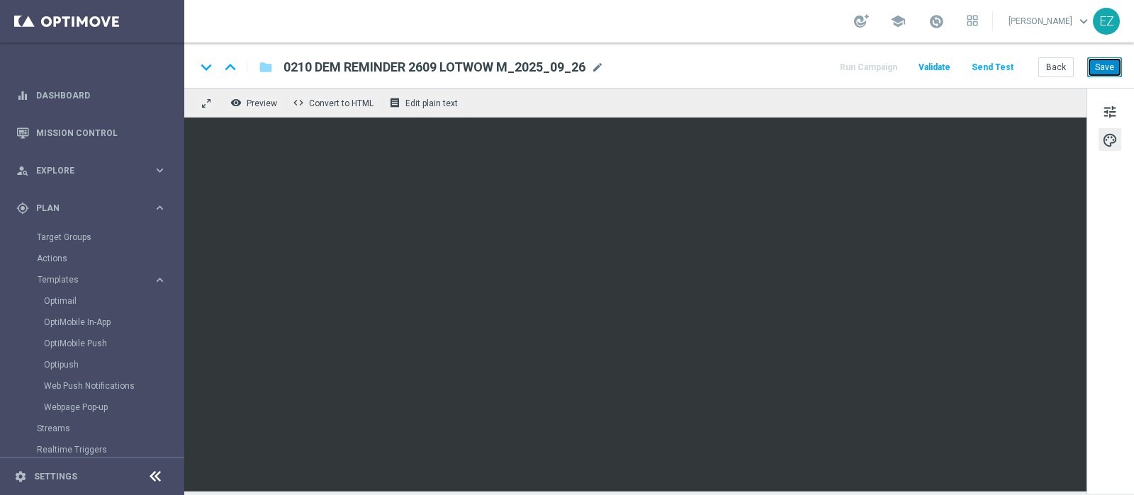
click at [1096, 69] on button "Save" at bounding box center [1104, 67] width 35 height 20
click at [1095, 66] on button "Save" at bounding box center [1104, 67] width 35 height 20
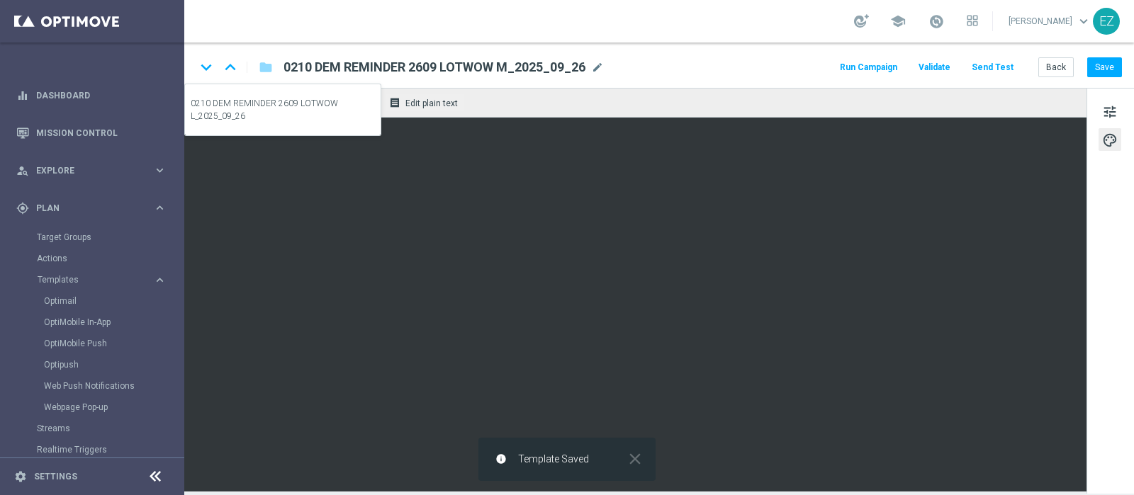
click at [227, 62] on icon "keyboard_arrow_up" at bounding box center [230, 67] width 21 height 21
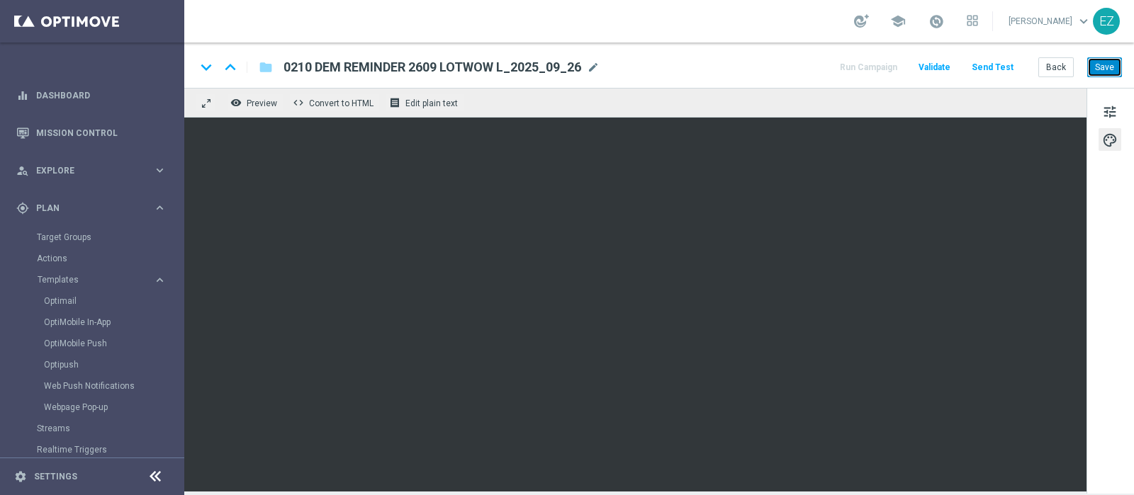
click at [1099, 76] on button "Save" at bounding box center [1104, 67] width 35 height 20
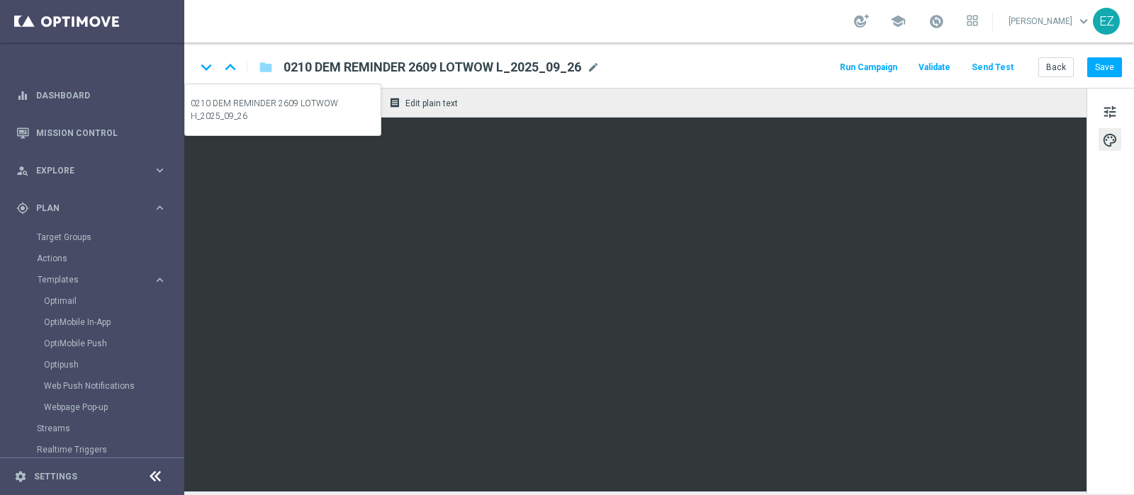
click at [230, 63] on icon "keyboard_arrow_up" at bounding box center [230, 67] width 21 height 21
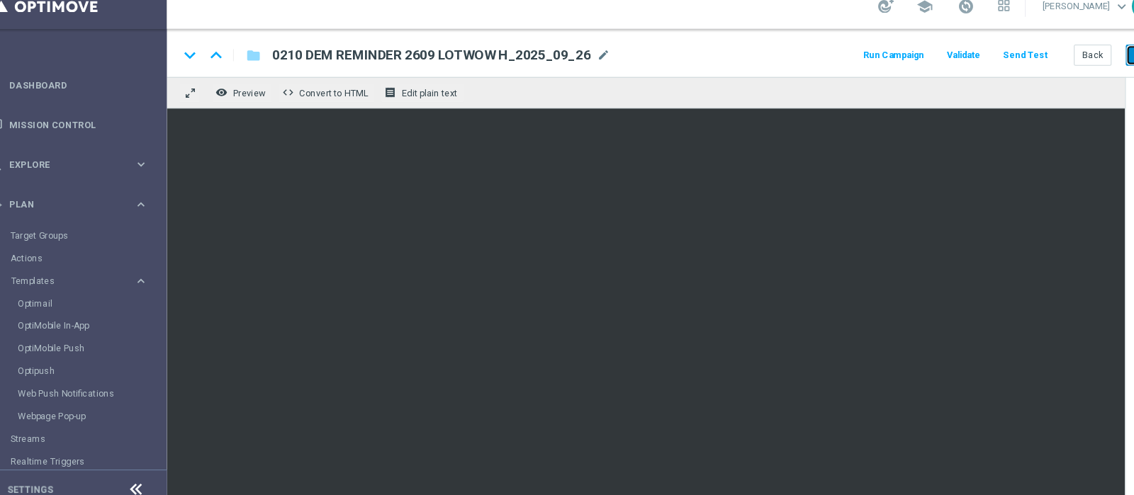
click at [1090, 67] on button "Save" at bounding box center [1104, 67] width 35 height 20
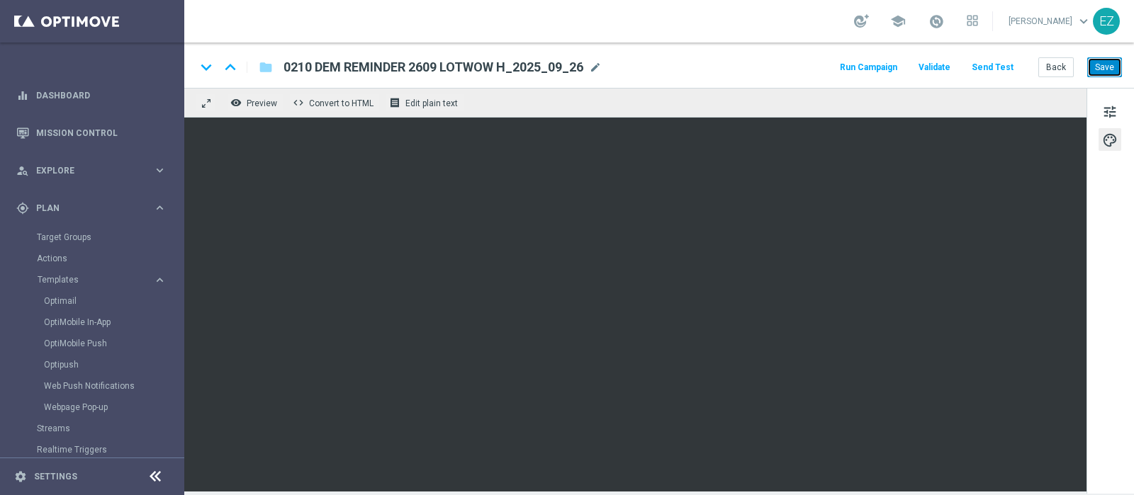
click at [1102, 64] on button "Save" at bounding box center [1104, 67] width 35 height 20
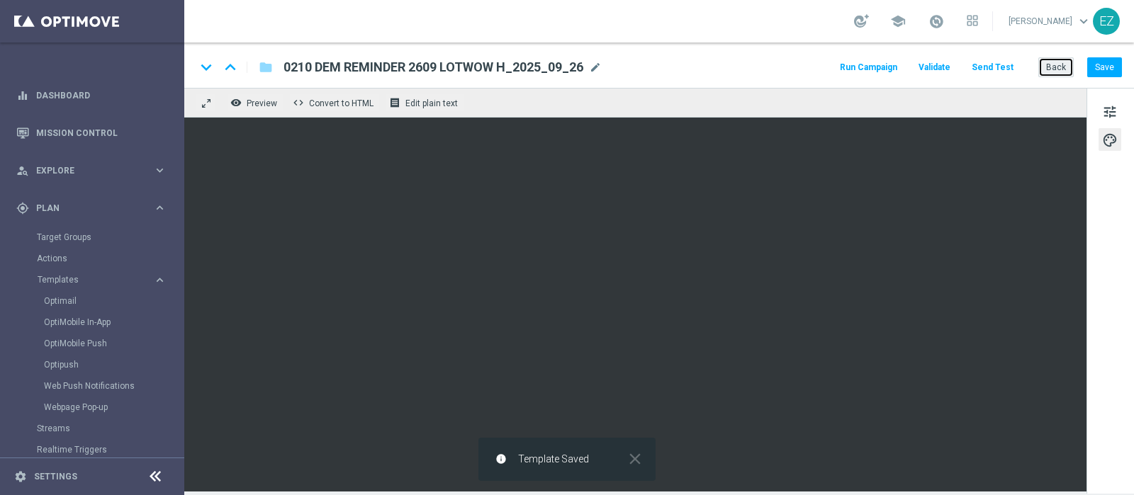
click at [1052, 72] on button "Back" at bounding box center [1055, 67] width 35 height 20
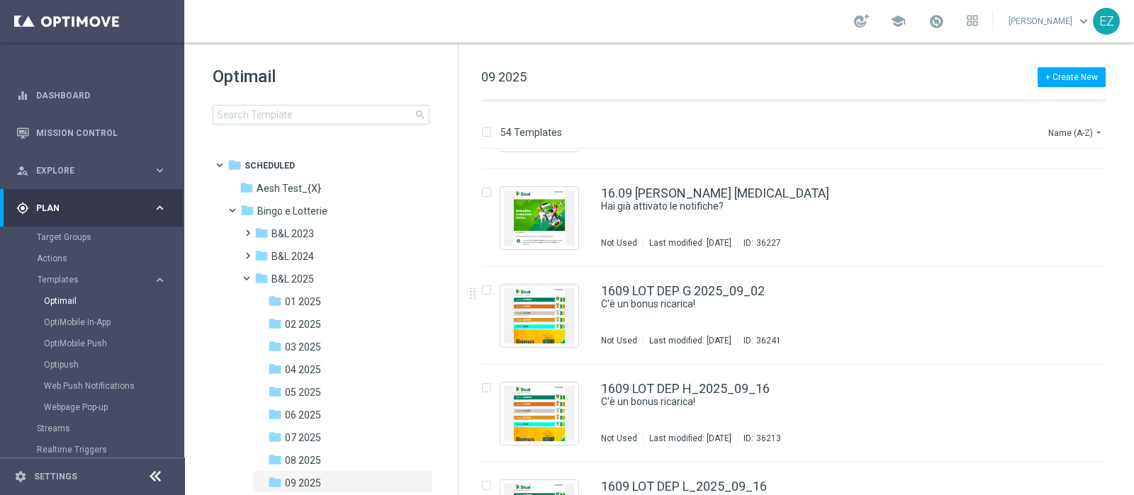
scroll to position [2717, 0]
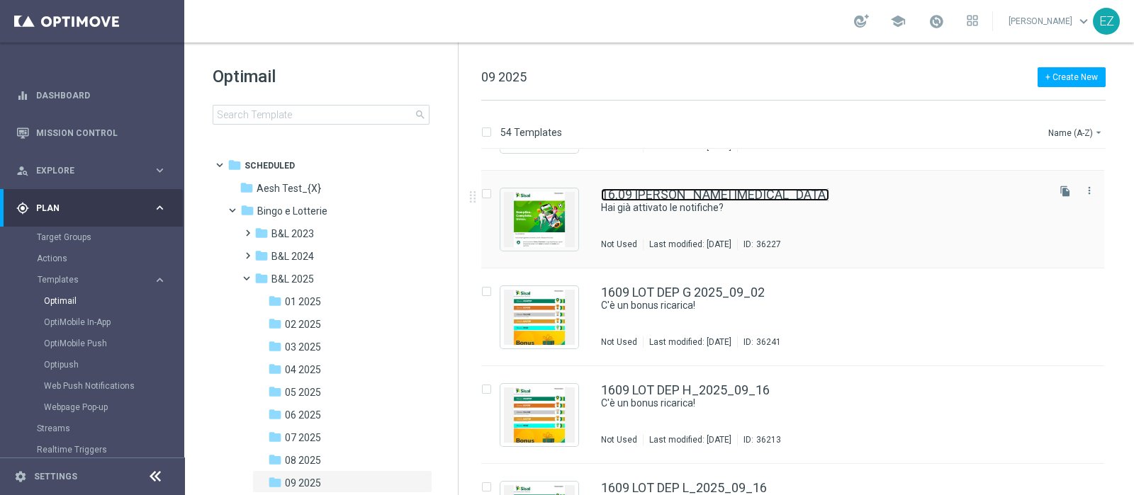
click at [701, 192] on link "16.09 RECUPERO CONSENSI" at bounding box center [715, 194] width 228 height 13
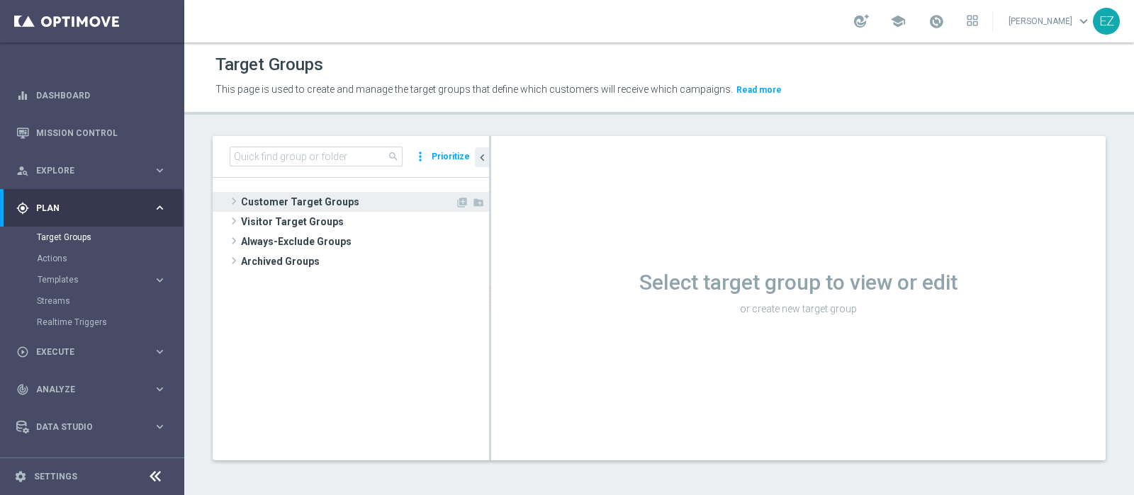
click at [301, 200] on span "Customer Target Groups" at bounding box center [348, 202] width 214 height 20
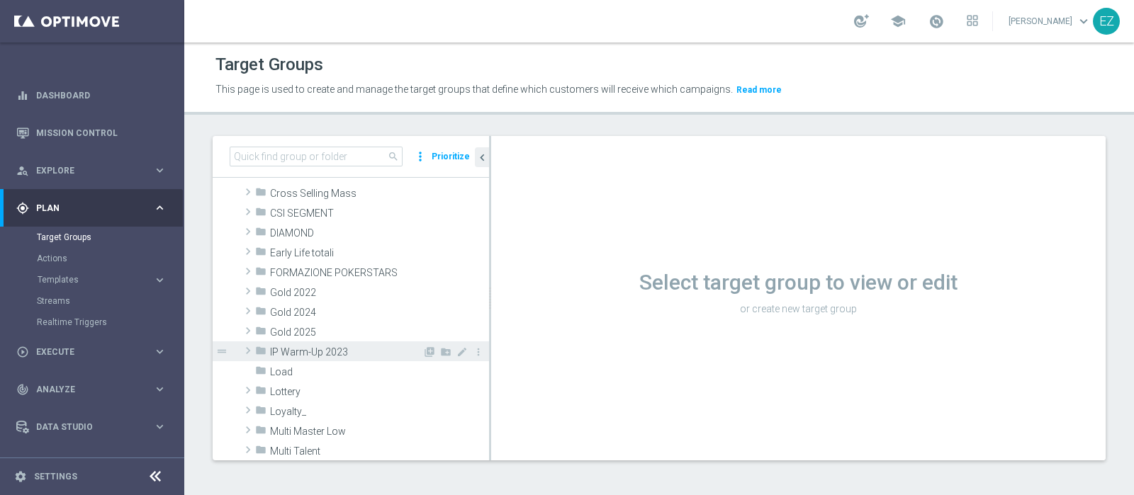
scroll to position [169, 0]
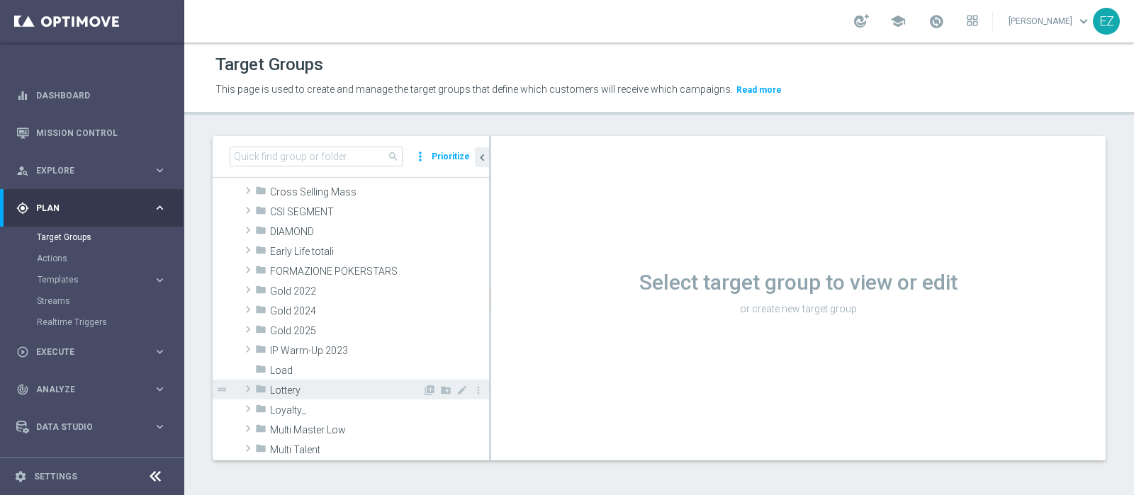
click at [305, 395] on span "Lottery" at bounding box center [346, 391] width 152 height 12
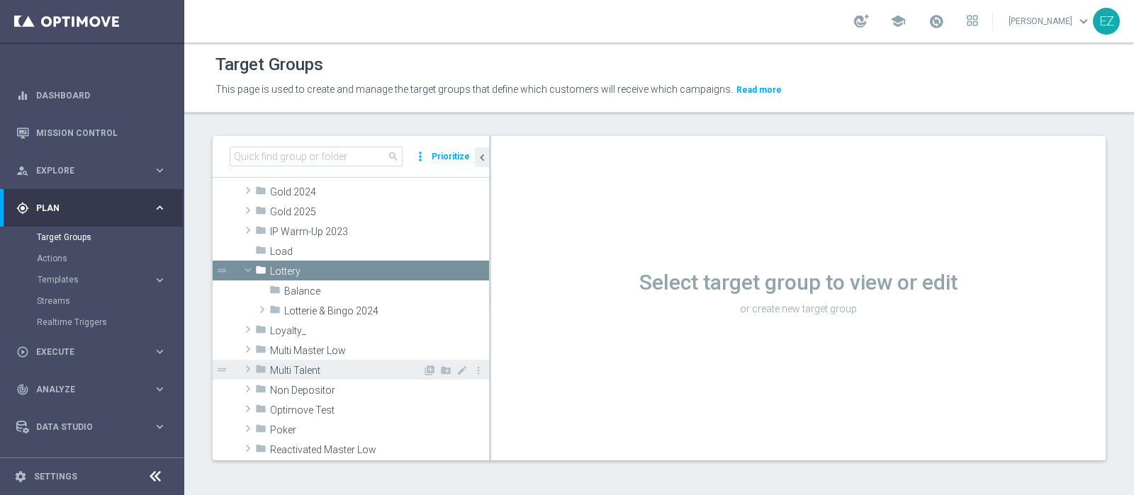
scroll to position [288, 0]
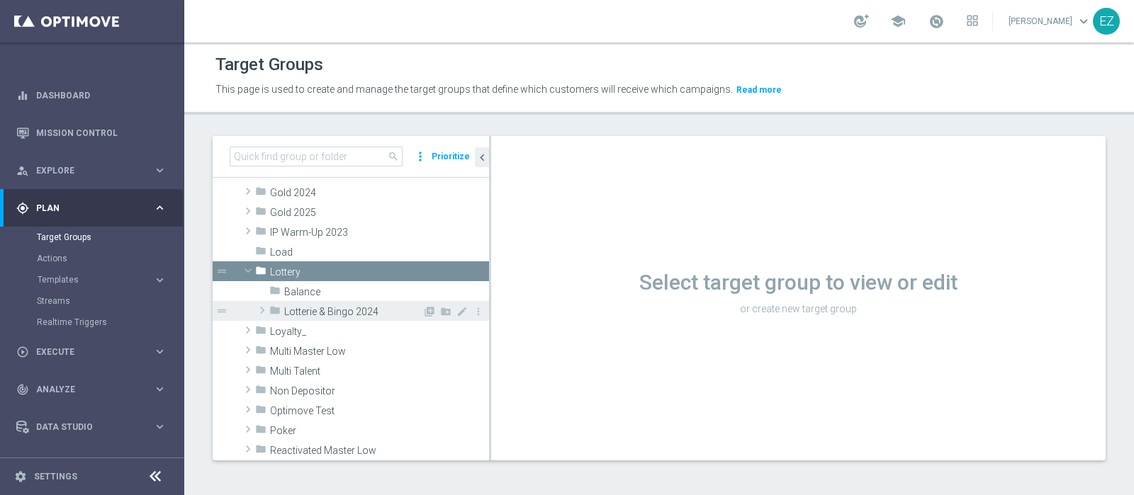
click at [301, 315] on span "Lotterie & Bingo 2024" at bounding box center [353, 312] width 138 height 12
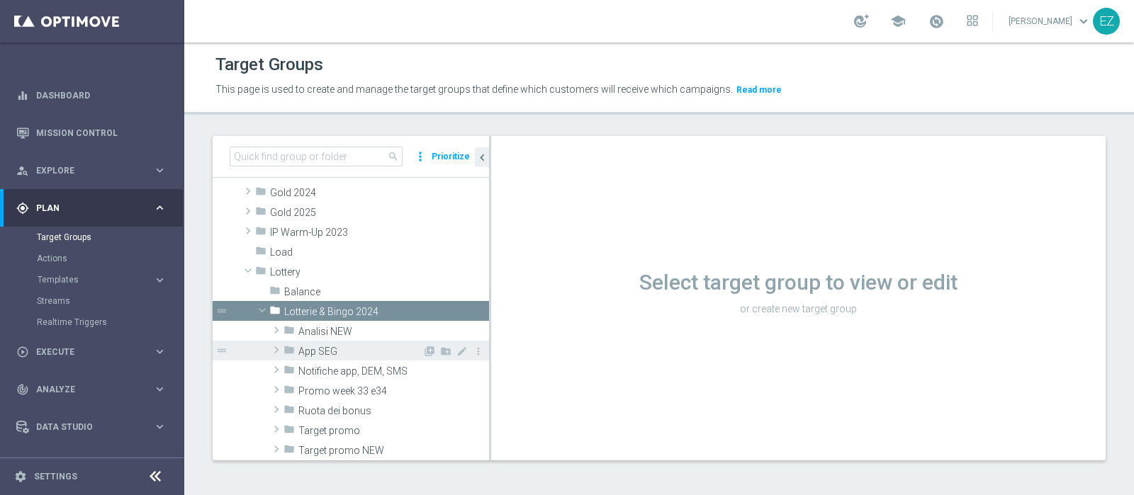
scroll to position [346, 0]
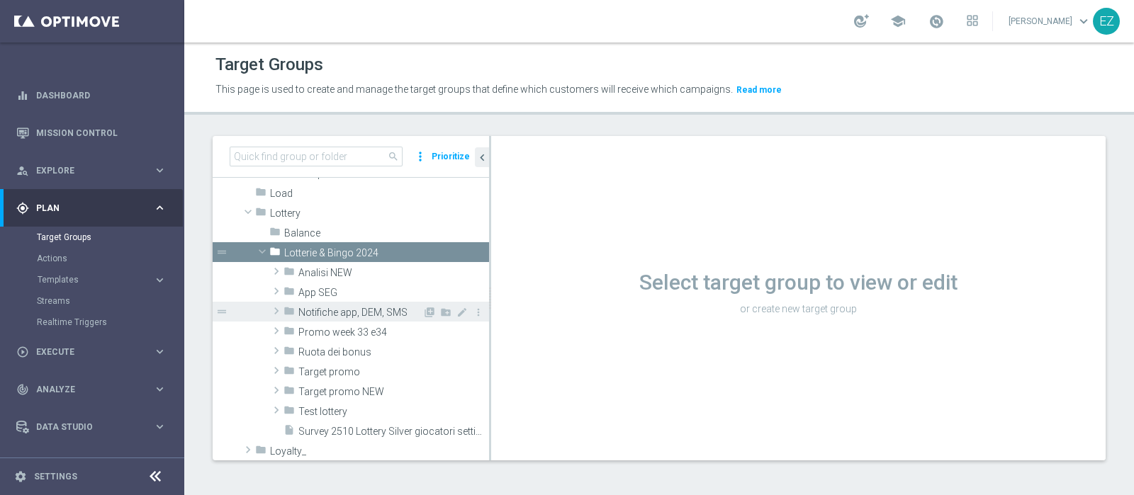
click at [347, 308] on span "Notifiche app, DEM, SMS" at bounding box center [360, 313] width 124 height 12
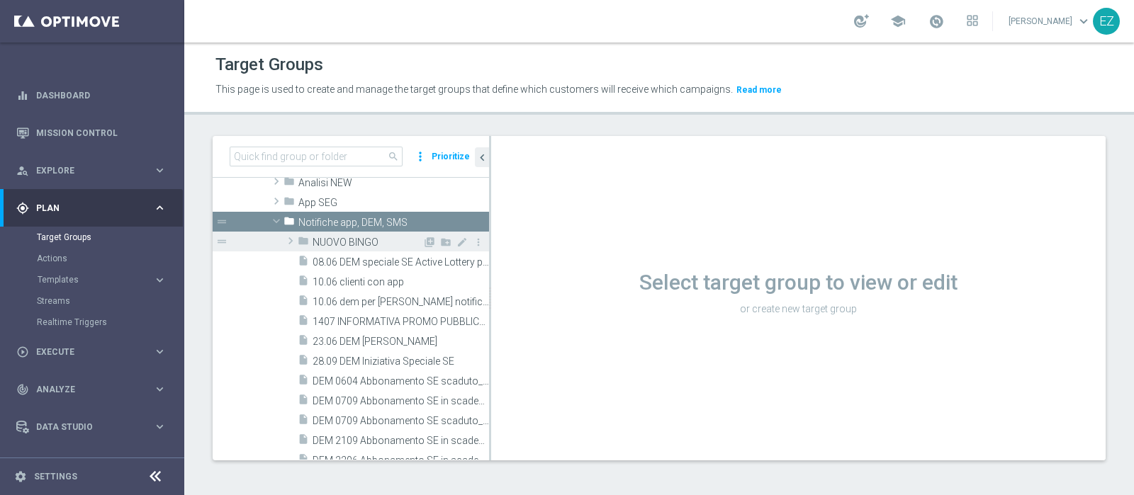
scroll to position [406, 0]
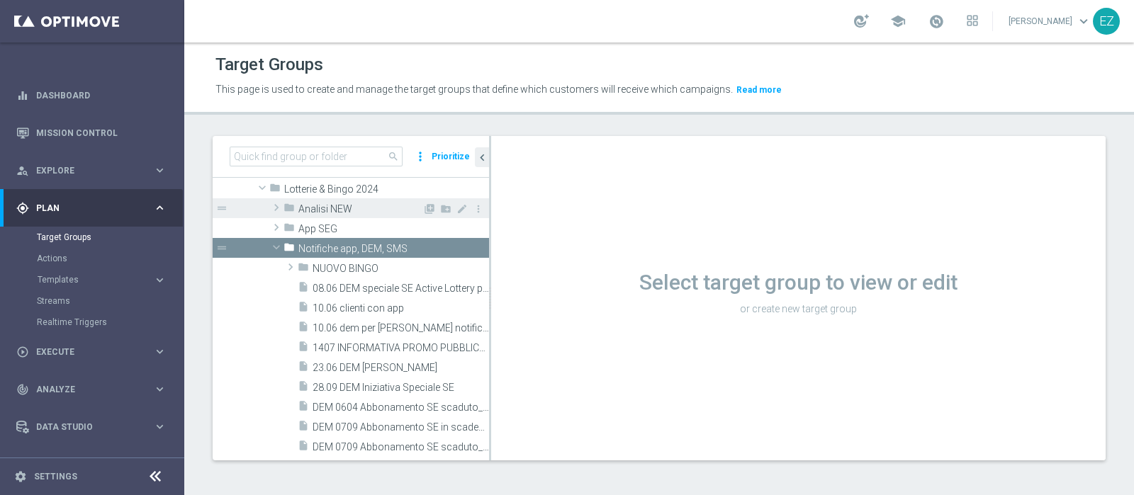
click at [326, 207] on span "Analisi NEW" at bounding box center [360, 209] width 124 height 12
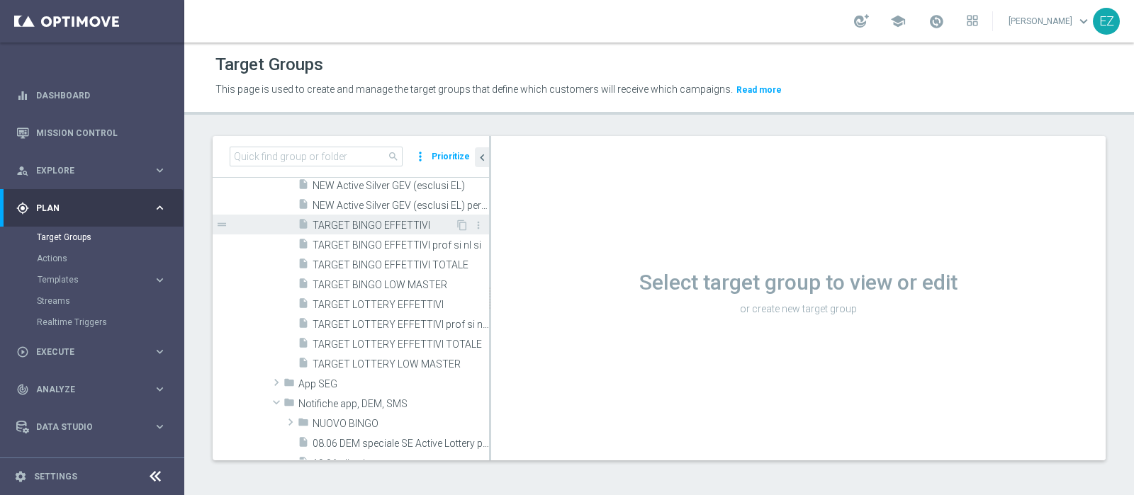
scroll to position [592, 0]
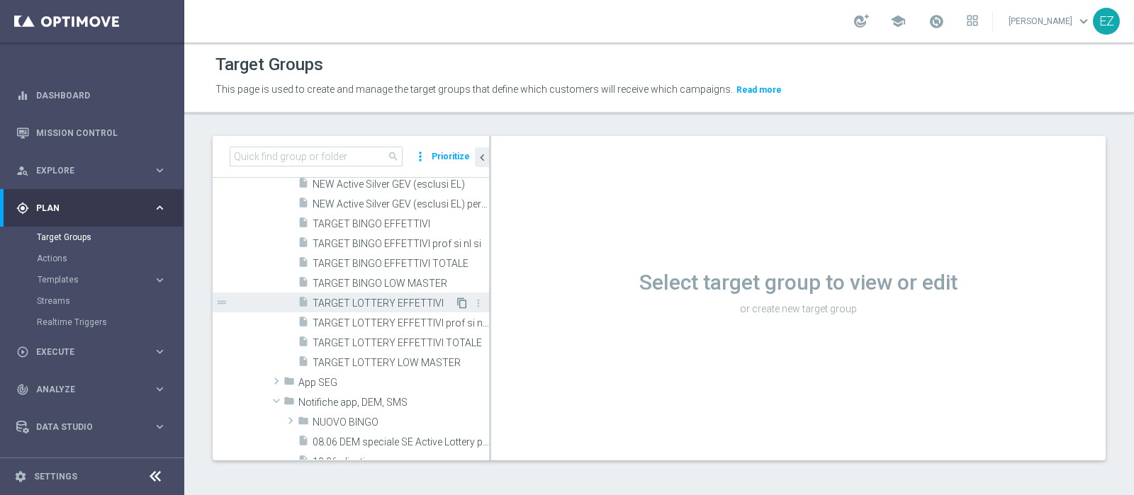
click at [456, 303] on icon "content_copy" at bounding box center [461, 303] width 11 height 11
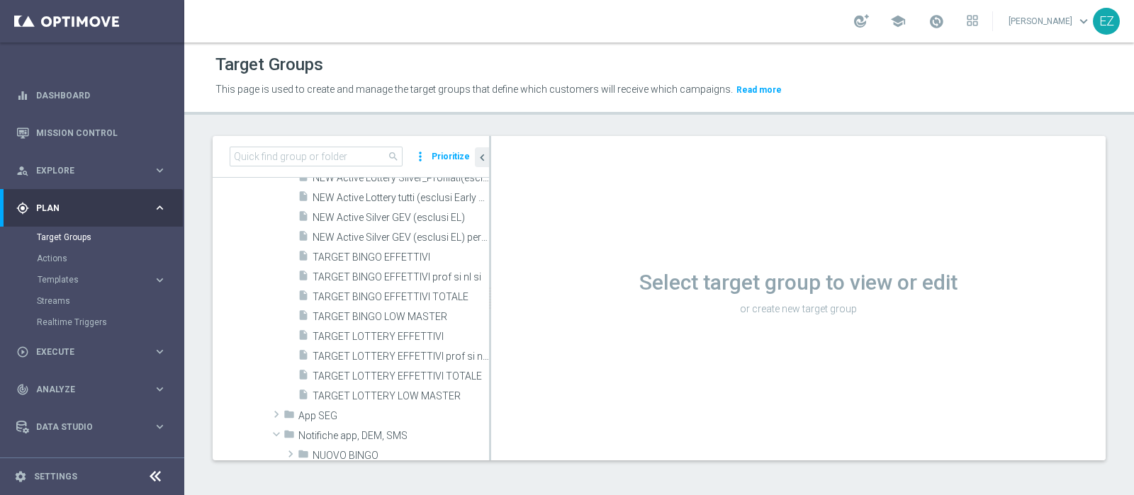
scroll to position [566, 0]
click at [379, 330] on div "insert_drive_file TARGET LOTTERY EFFETTIVI" at bounding box center [376, 337] width 157 height 20
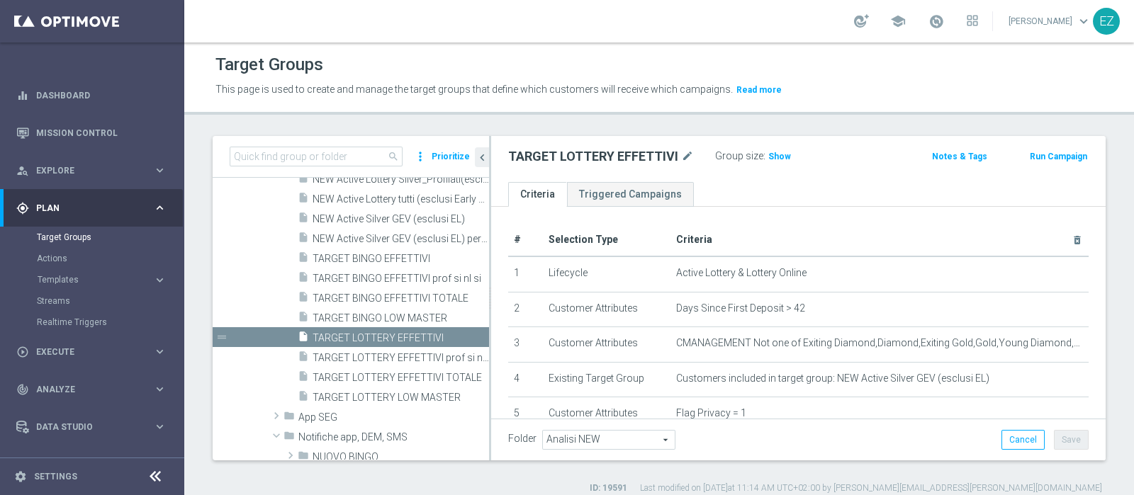
scroll to position [301, 0]
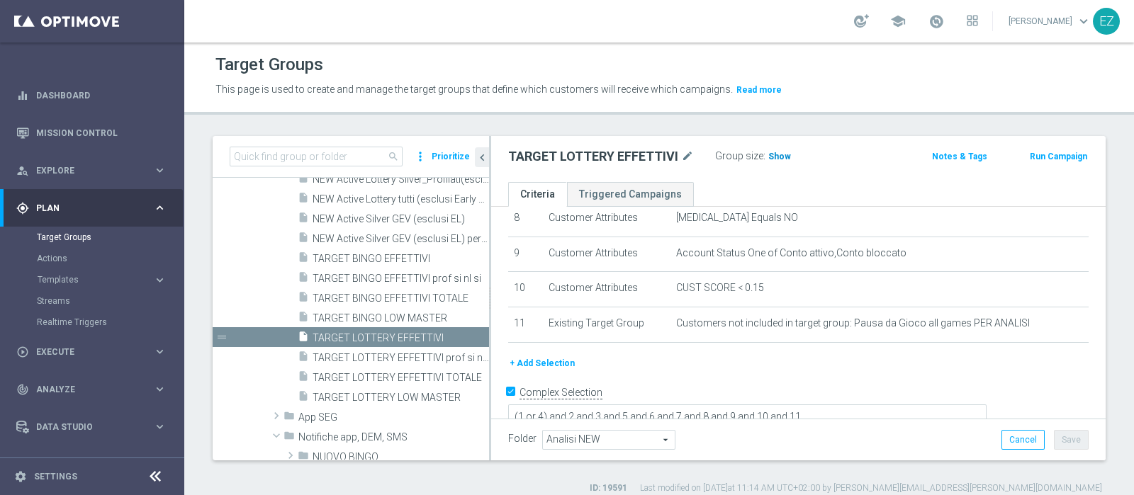
click at [772, 159] on span "Show" at bounding box center [779, 157] width 23 height 10
click at [779, 154] on span "70,011" at bounding box center [784, 158] width 30 height 13
click at [389, 396] on span "TARGET LOTTERY LOW MASTER" at bounding box center [384, 398] width 145 height 12
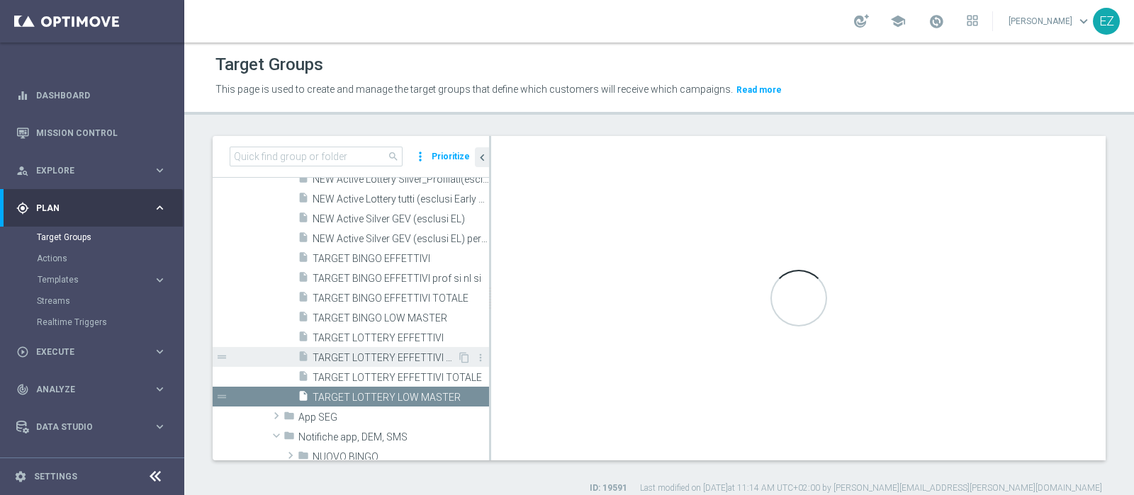
type textarea "(1 and 2 and 3 and 4 and 5 and 6 and 7 and 8 and 12 and 13 and (11 or (9 and 10…"
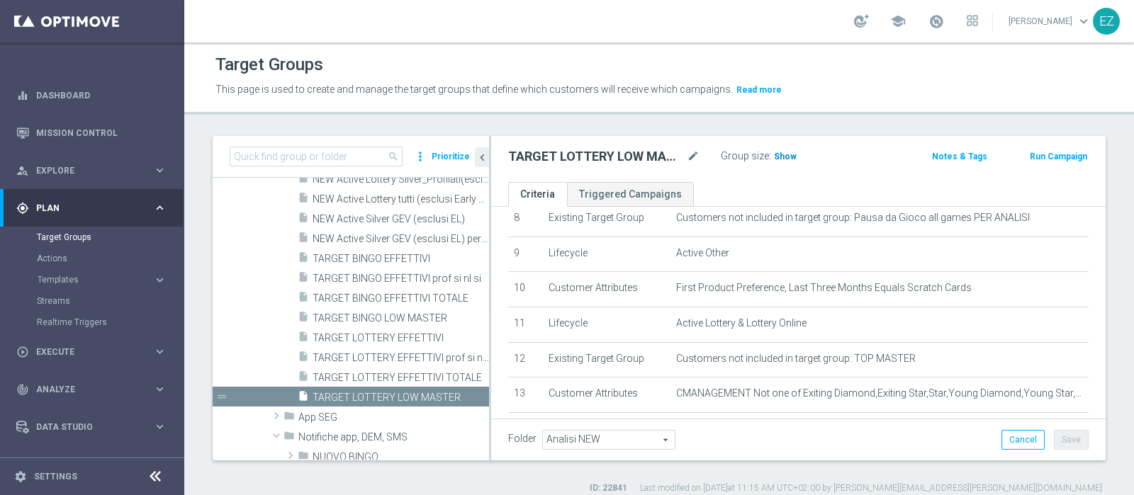
click at [784, 157] on span "Show" at bounding box center [785, 157] width 23 height 10
click at [786, 152] on span "2,336" at bounding box center [786, 158] width 25 height 13
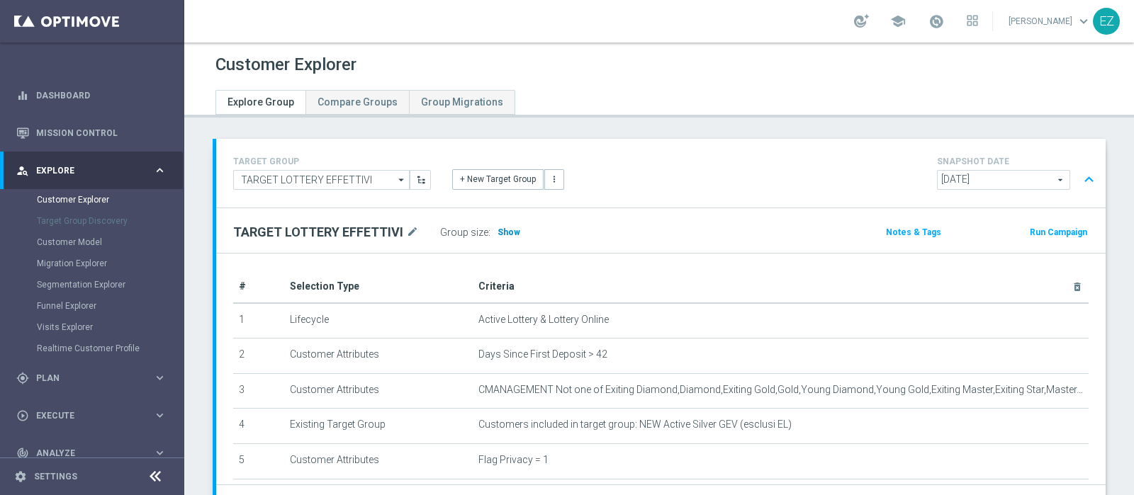
click at [504, 227] on span "Show" at bounding box center [508, 232] width 23 height 10
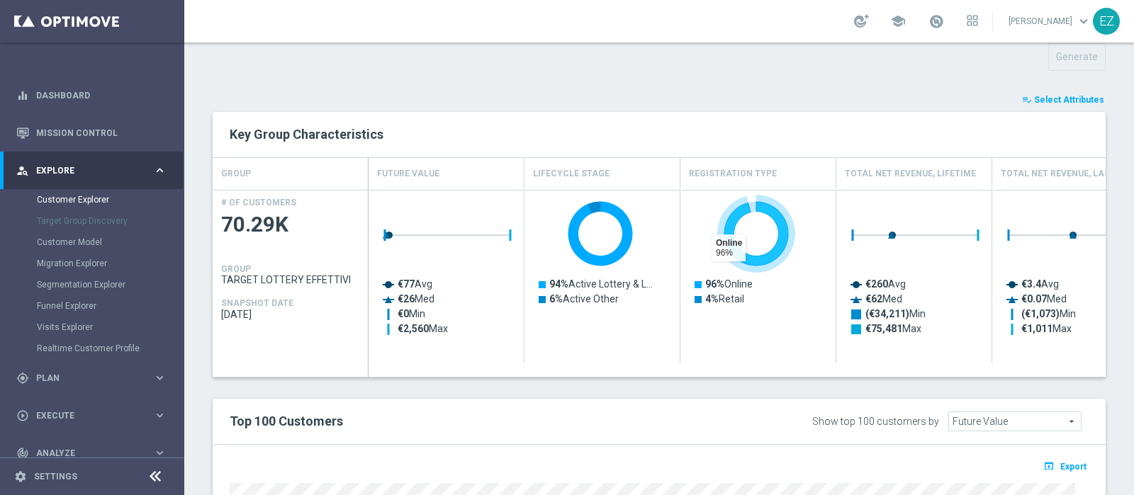
scroll to position [514, 0]
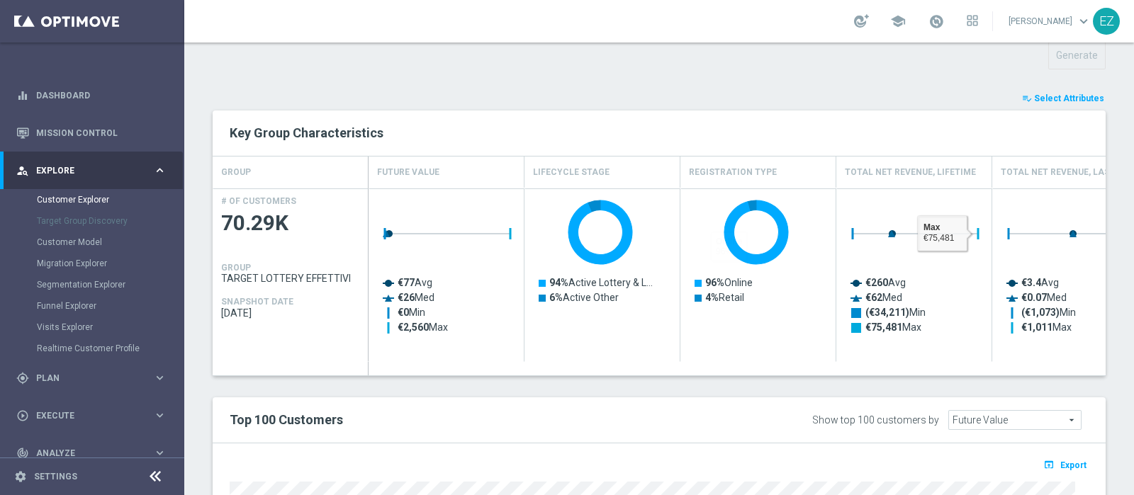
drag, startPoint x: 1041, startPoint y: 94, endPoint x: 1032, endPoint y: 99, distance: 10.8
click at [1039, 94] on span "Select Attributes" at bounding box center [1069, 99] width 70 height 10
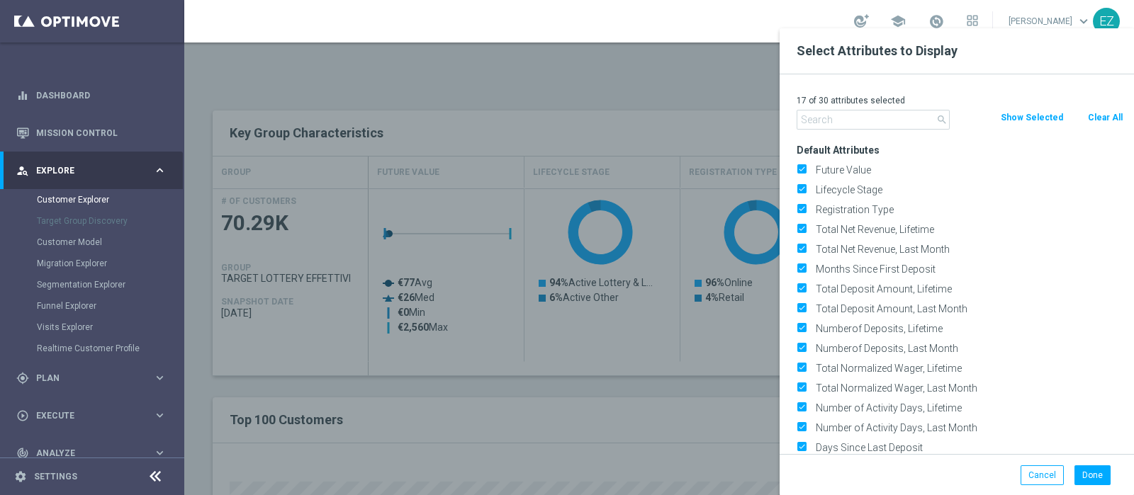
click at [1102, 112] on button "Clear All" at bounding box center [1105, 118] width 38 height 16
checkbox input "false"
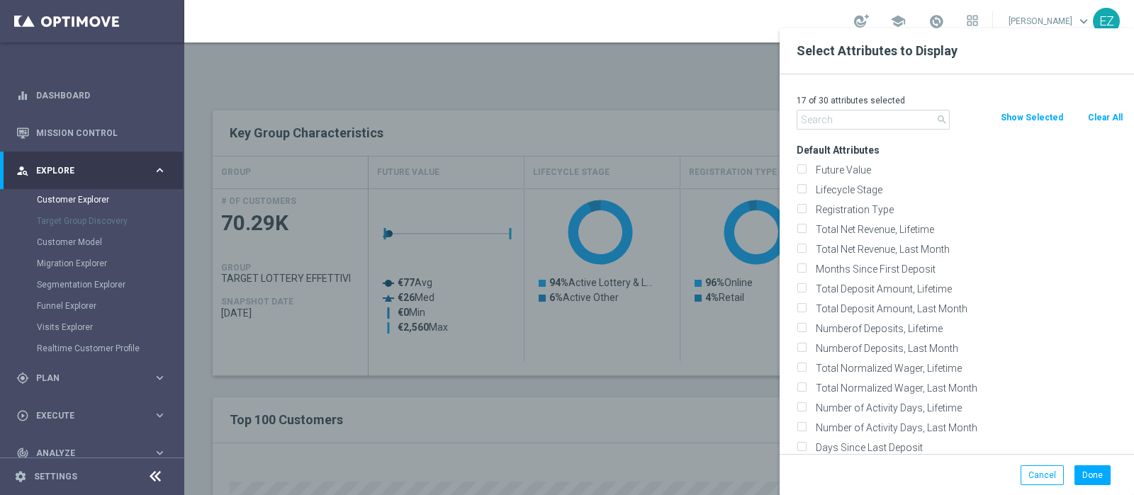
checkbox input "false"
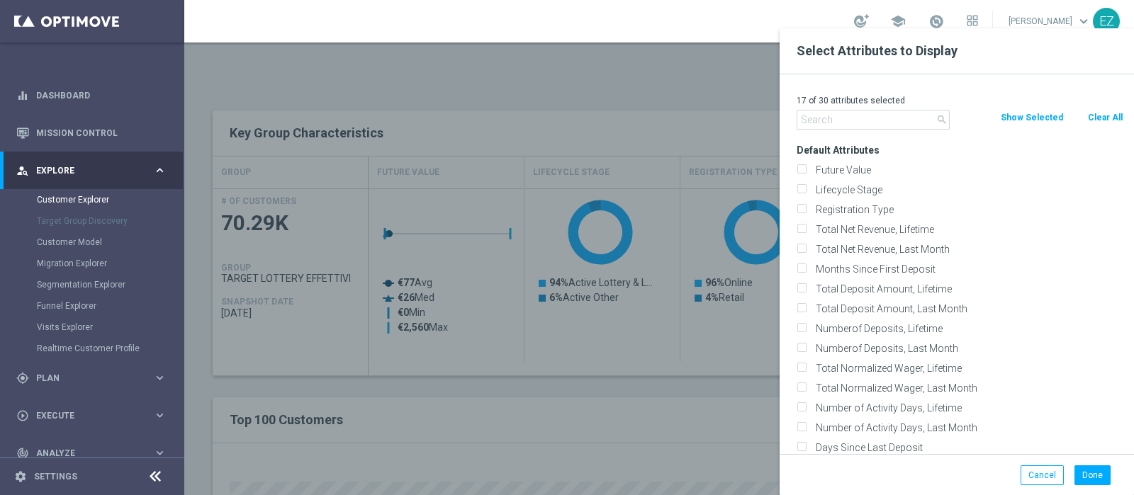
checkbox input "false"
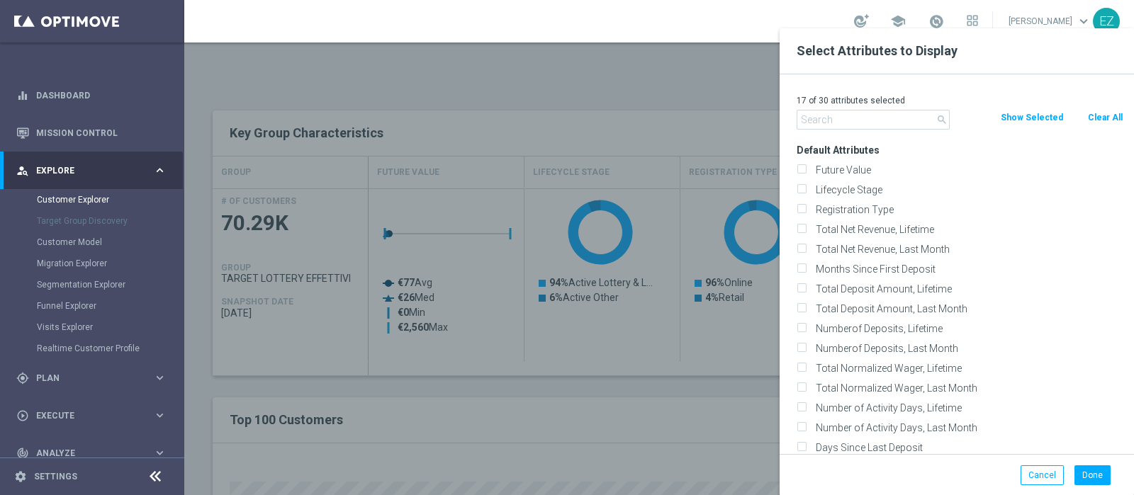
checkbox input "false"
click at [846, 186] on label "Lifecycle Stage" at bounding box center [967, 190] width 312 height 13
click at [804, 188] on input "Lifecycle Stage" at bounding box center [800, 191] width 9 height 9
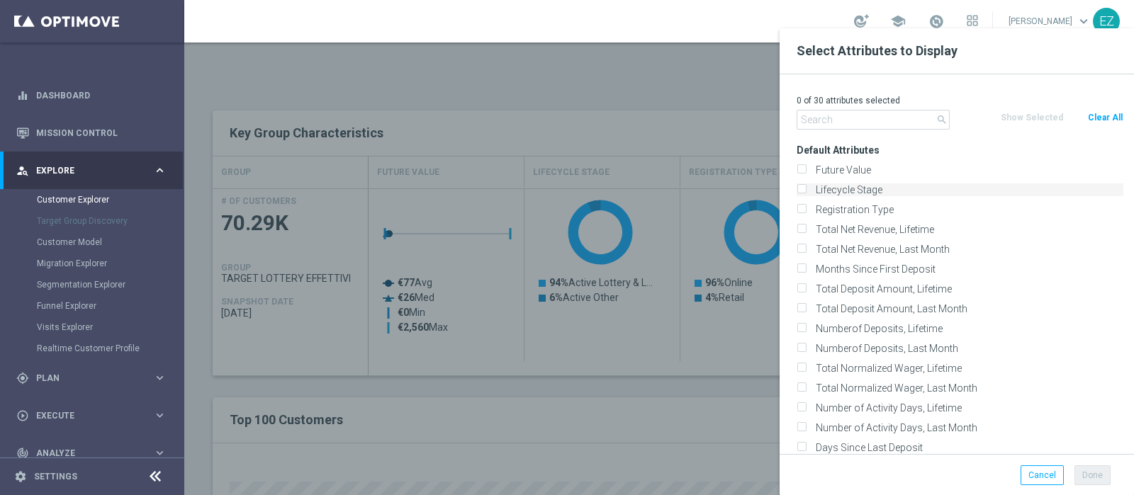
checkbox input "true"
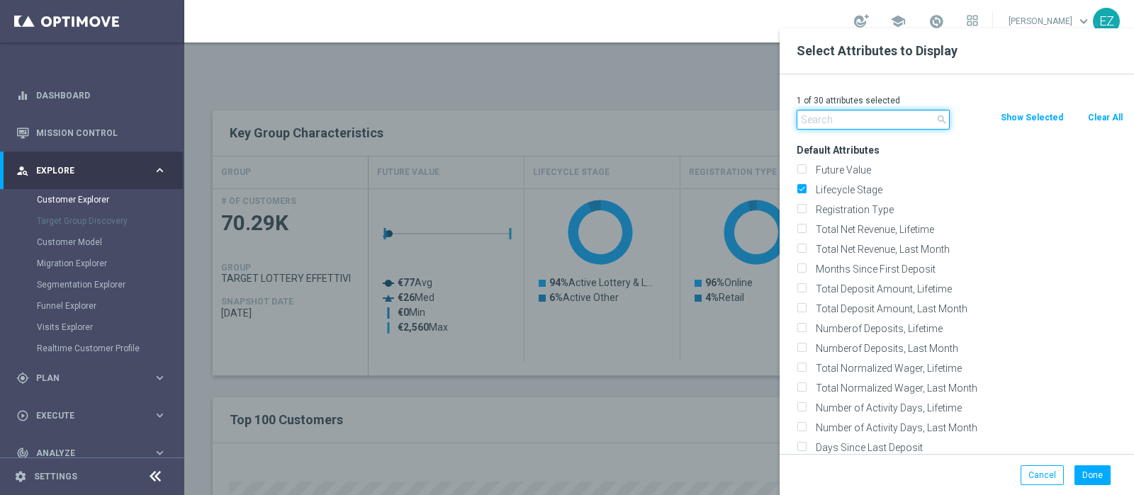
click at [842, 113] on input "text" at bounding box center [872, 120] width 153 height 20
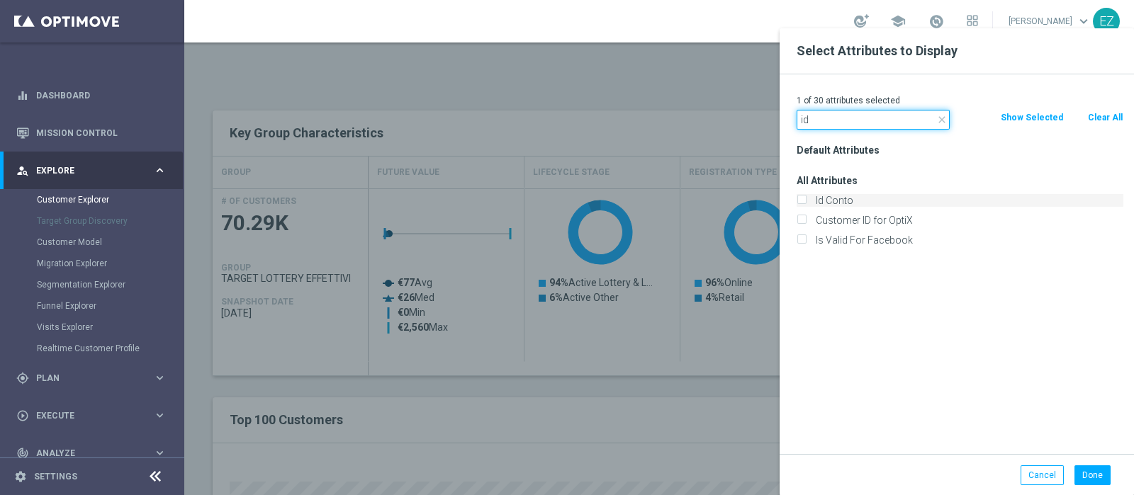
type input "id"
click at [850, 196] on label "Id Conto" at bounding box center [967, 200] width 312 height 13
click at [806, 198] on input "Id Conto" at bounding box center [800, 202] width 9 height 9
checkbox input "true"
drag, startPoint x: 818, startPoint y: 114, endPoint x: 777, endPoint y: 115, distance: 41.8
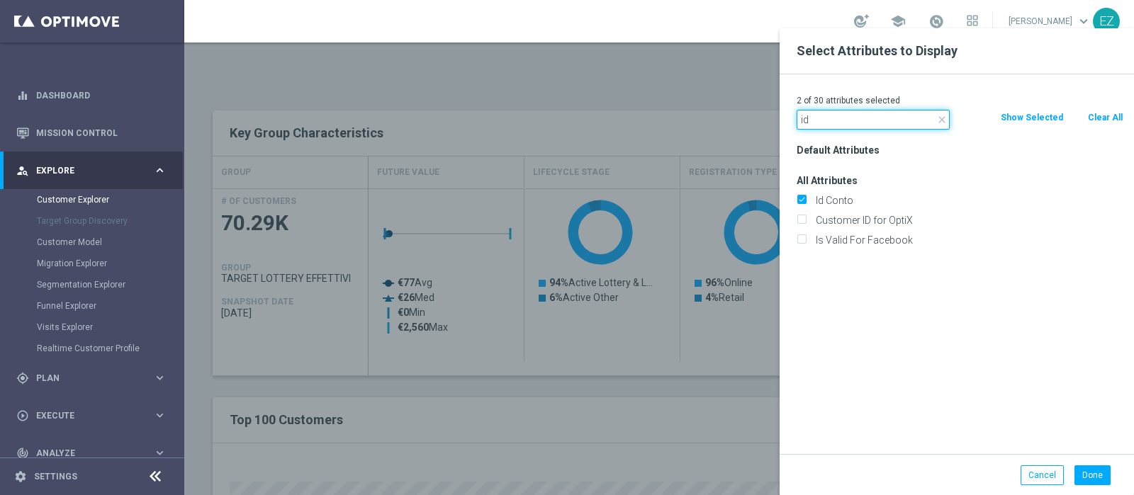
type input "news"
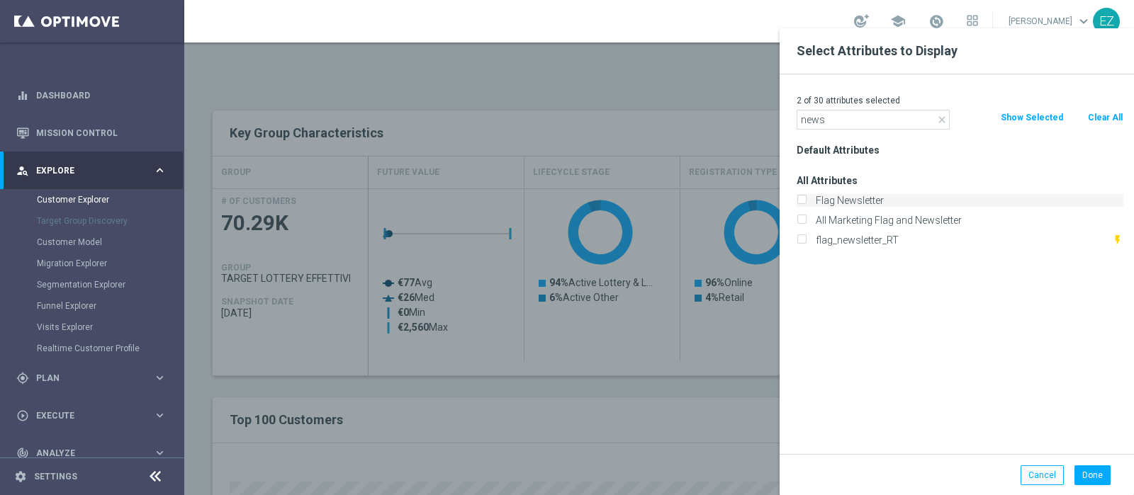
click at [833, 199] on label "Flag Newsletter" at bounding box center [967, 200] width 312 height 13
click at [806, 199] on input "Flag Newsletter" at bounding box center [800, 202] width 9 height 9
checkbox input "true"
click at [1095, 472] on button "Done" at bounding box center [1092, 476] width 36 height 20
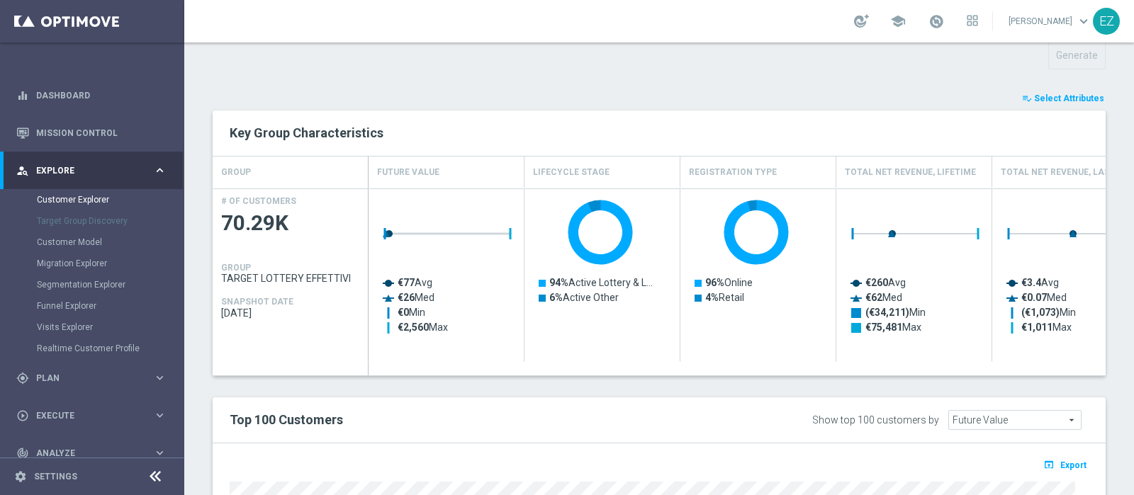
type input "Search"
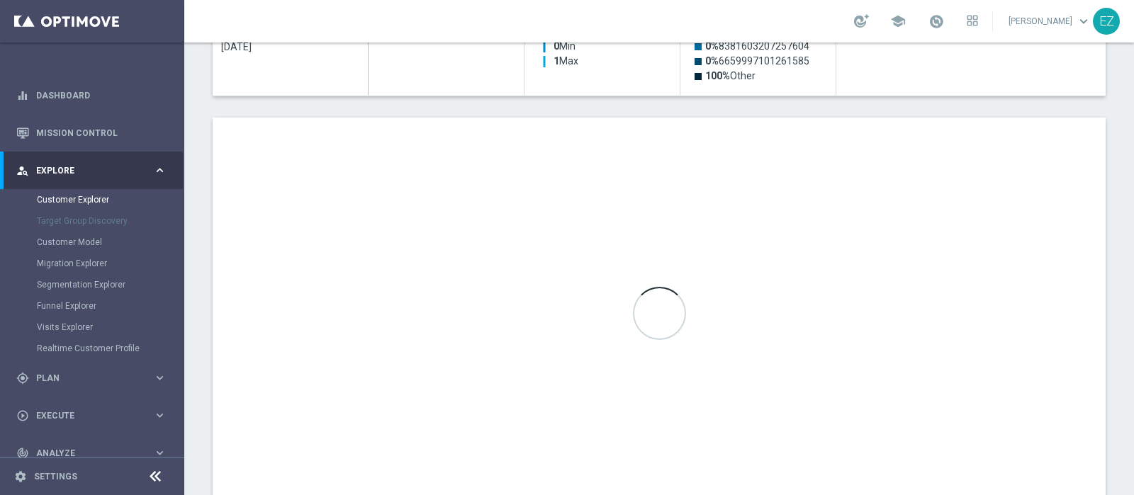
scroll to position [782, 0]
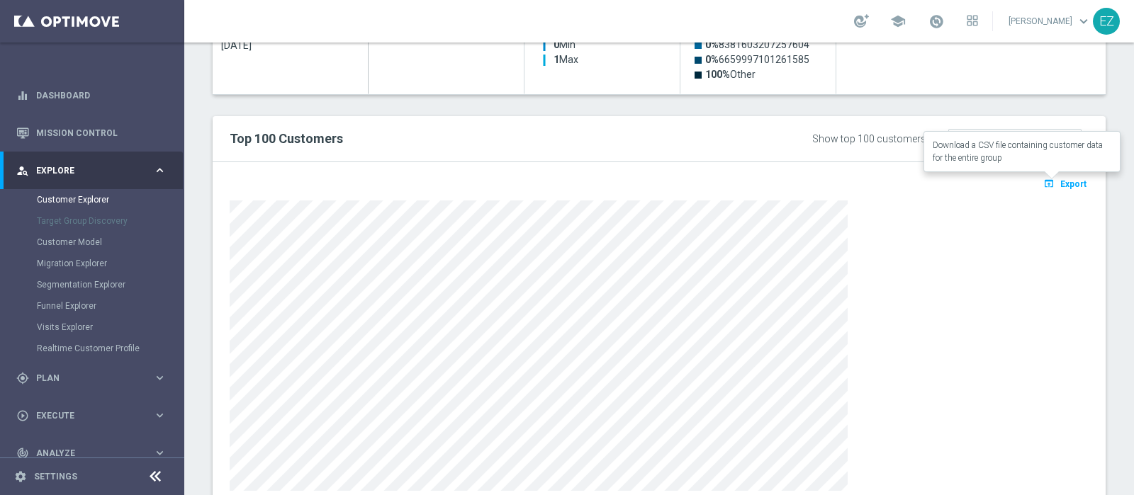
click at [1060, 186] on span "Export" at bounding box center [1073, 184] width 26 height 10
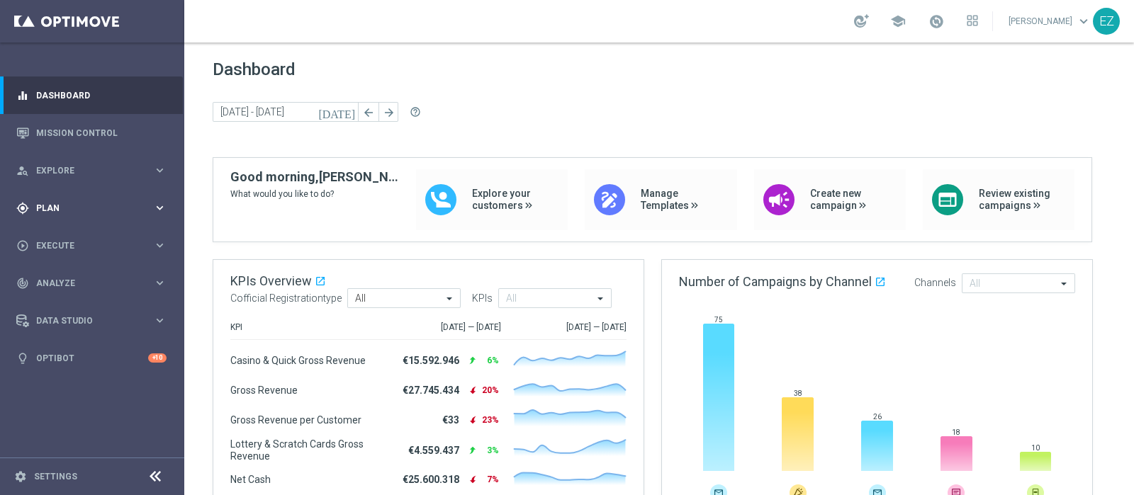
click at [39, 210] on span "Plan" at bounding box center [94, 208] width 117 height 9
click at [57, 278] on span "Templates" at bounding box center [88, 280] width 101 height 9
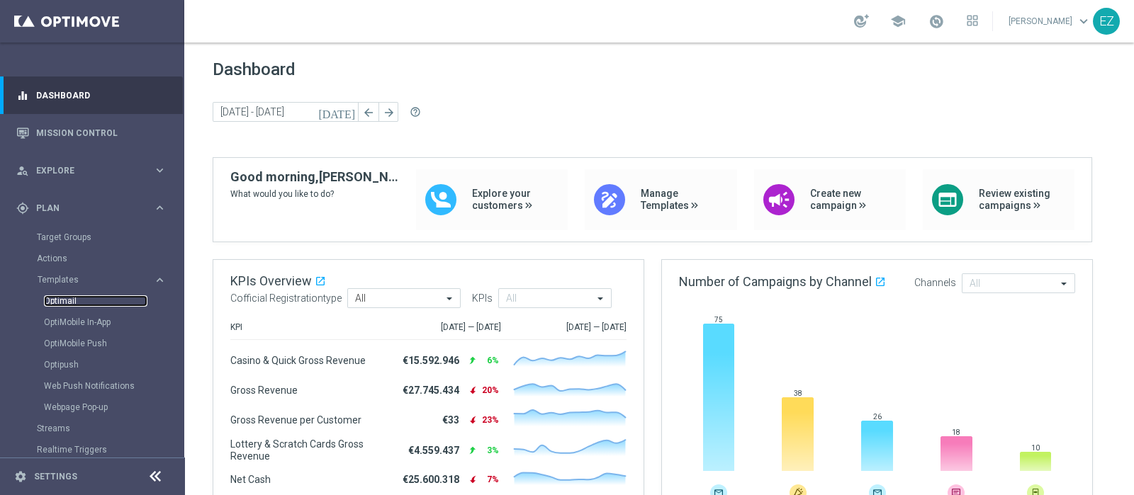
click at [57, 303] on link "Optimail" at bounding box center [95, 300] width 103 height 11
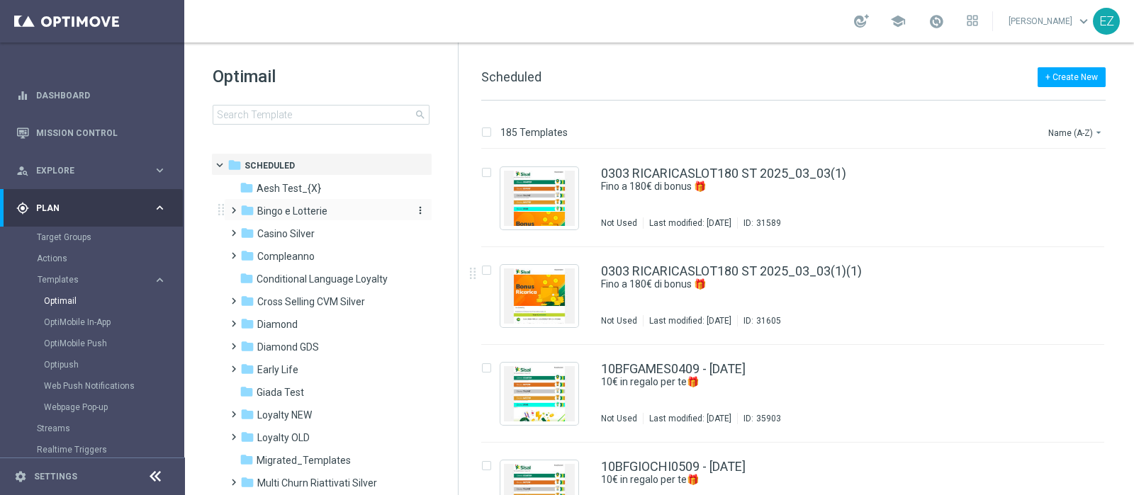
click at [279, 205] on span "Bingo e Lotterie" at bounding box center [292, 211] width 70 height 13
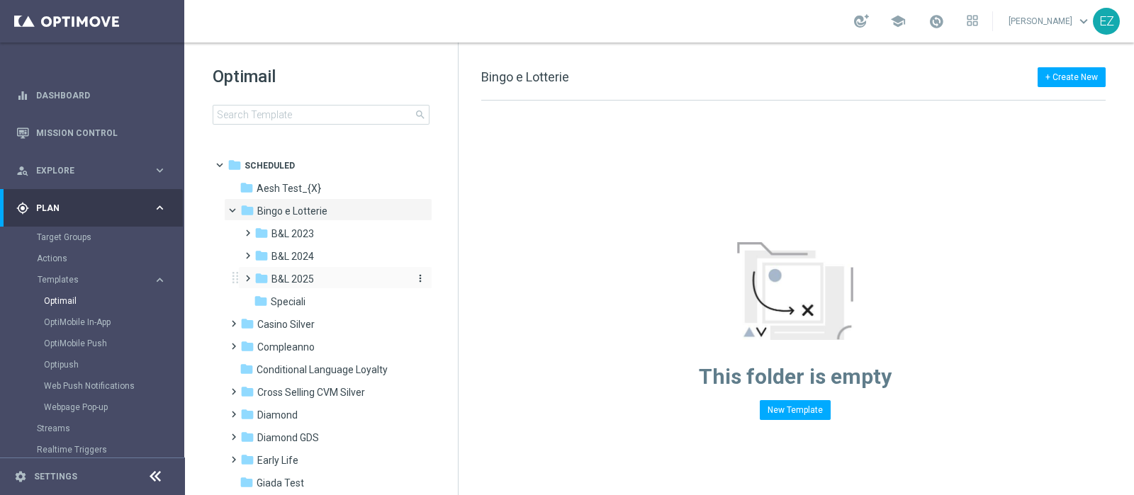
click at [295, 274] on span "B&L 2025" at bounding box center [292, 279] width 43 height 13
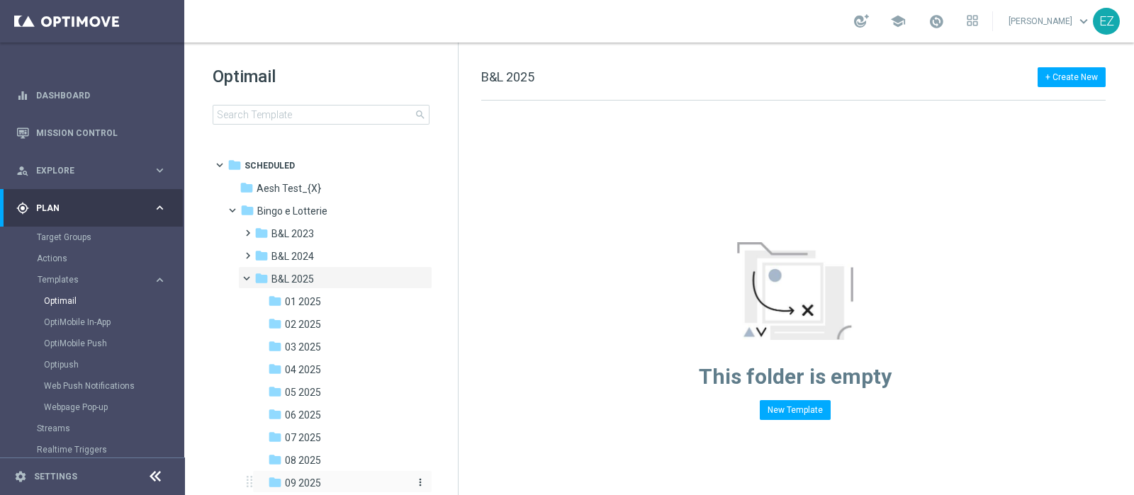
click at [308, 480] on span "09 2025" at bounding box center [303, 483] width 36 height 13
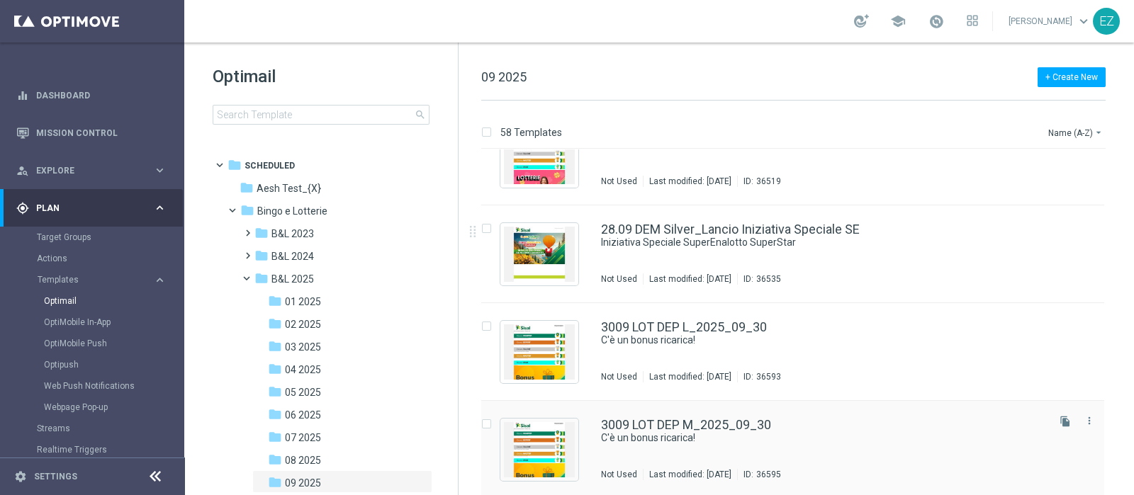
scroll to position [5128, 0]
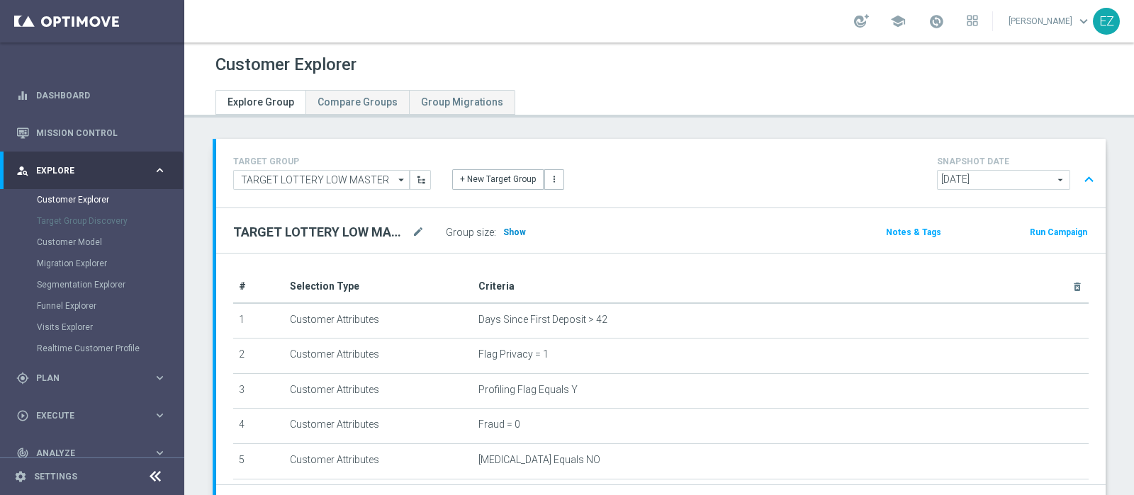
click at [512, 229] on span "Show" at bounding box center [514, 232] width 23 height 10
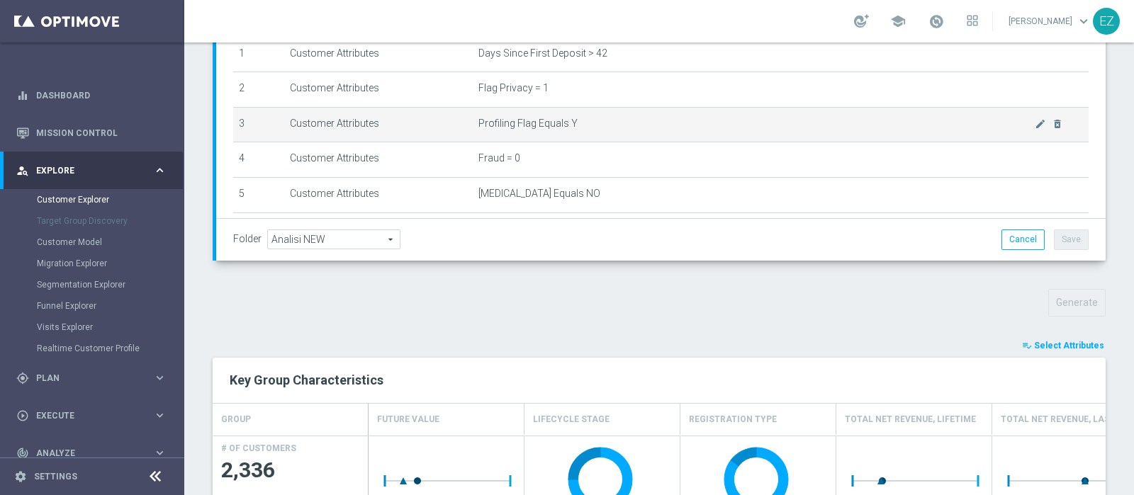
scroll to position [267, 0]
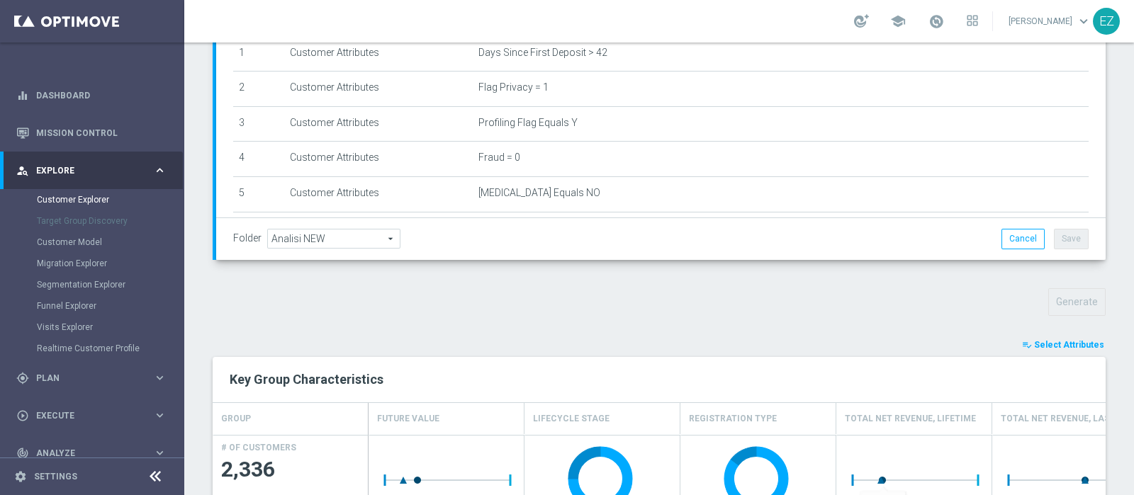
click at [1066, 344] on span "Select Attributes" at bounding box center [1069, 345] width 70 height 10
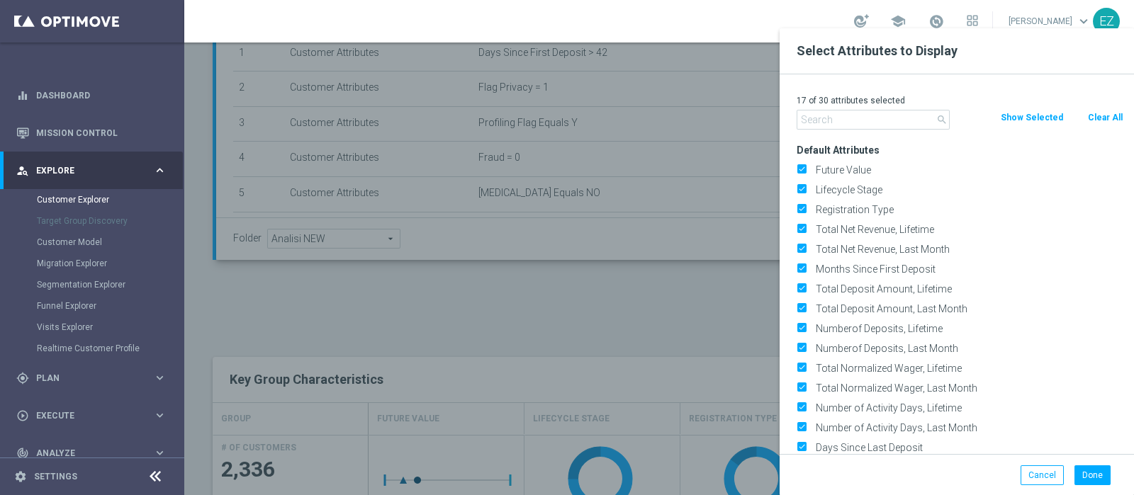
click at [1101, 113] on button "Clear All" at bounding box center [1105, 118] width 38 height 16
checkbox input "false"
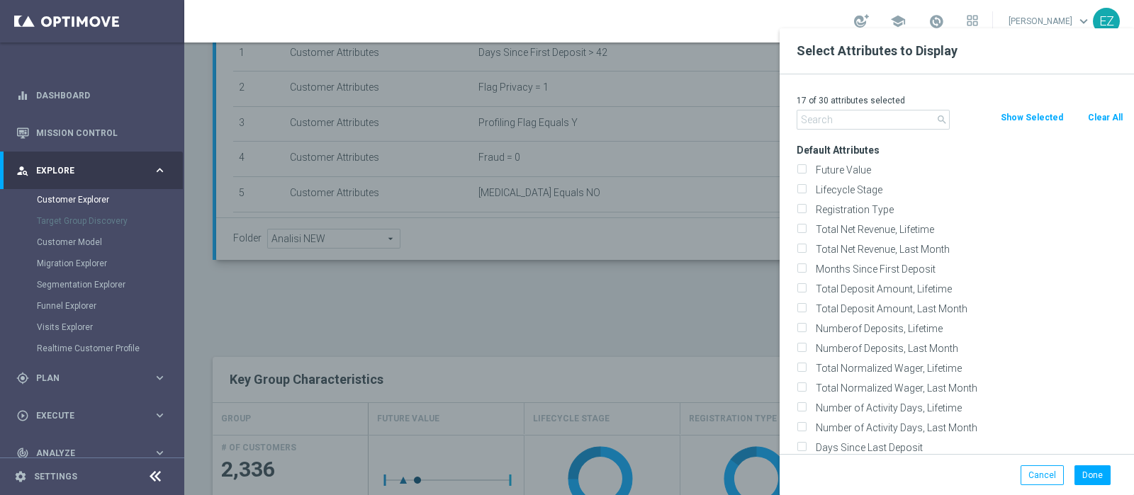
checkbox input "false"
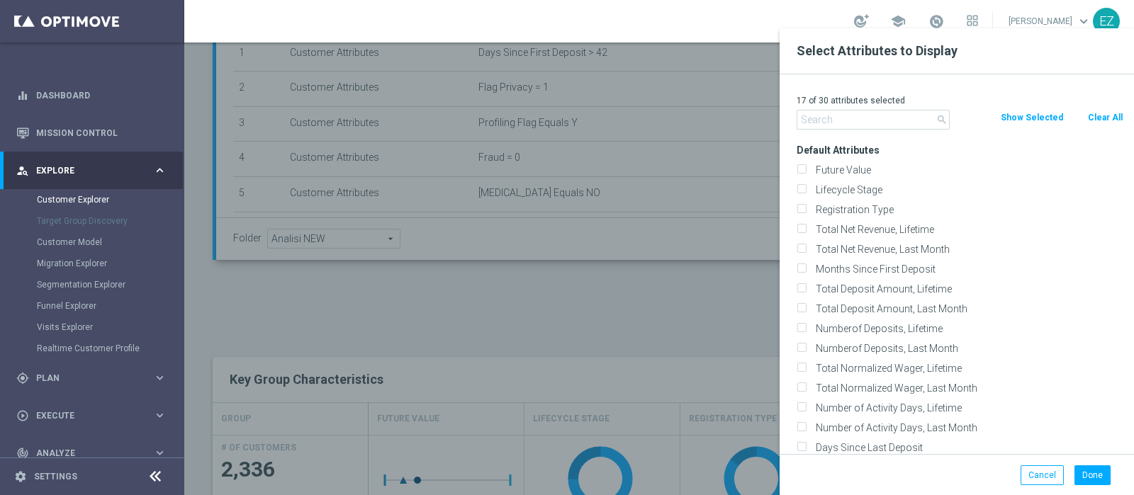
checkbox input "false"
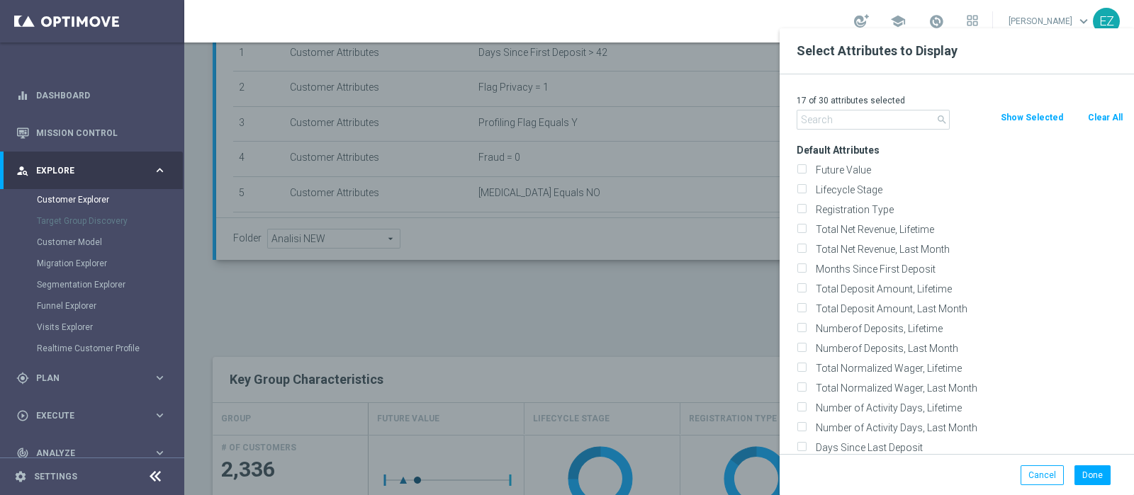
checkbox input "false"
click at [854, 186] on label "Lifecycle Stage" at bounding box center [967, 190] width 312 height 13
click at [806, 187] on input "Lifecycle Stage" at bounding box center [800, 191] width 9 height 9
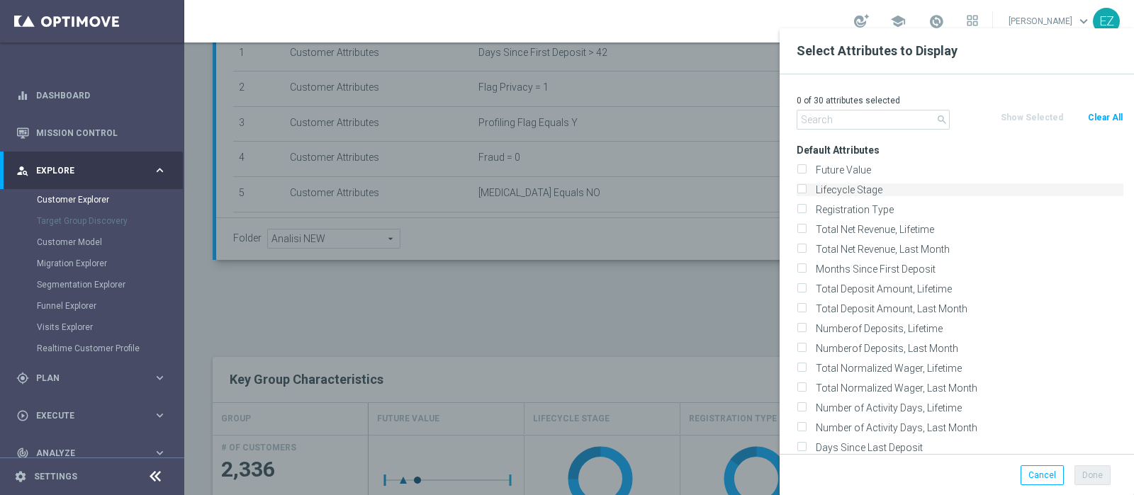
checkbox input "true"
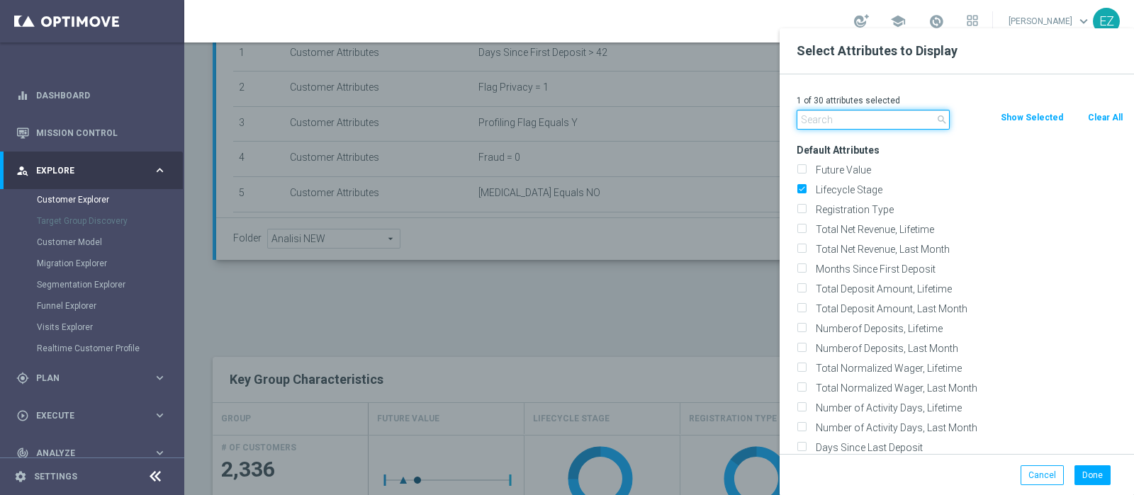
click at [861, 122] on input "text" at bounding box center [872, 120] width 153 height 20
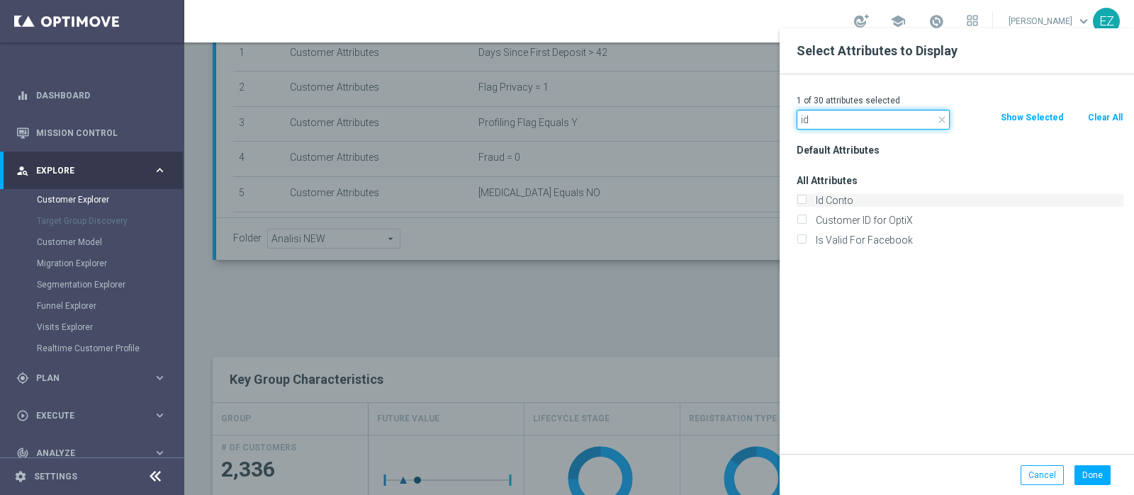
type input "id"
click at [840, 198] on label "Id Conto" at bounding box center [967, 200] width 312 height 13
click at [806, 198] on input "Id Conto" at bounding box center [800, 202] width 9 height 9
checkbox input "true"
click at [830, 118] on input "id" at bounding box center [872, 120] width 153 height 20
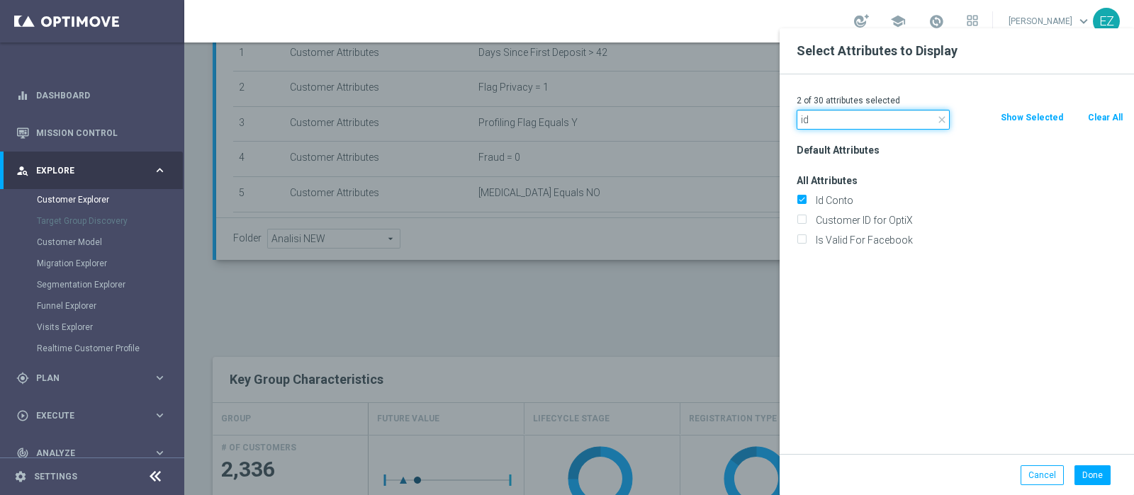
type input "i"
type input "news"
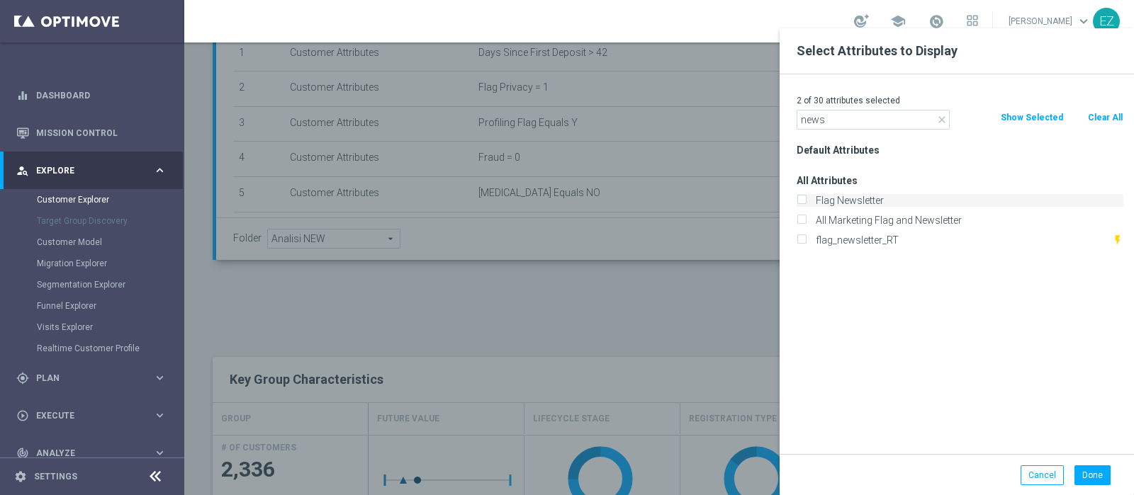
click at [829, 200] on label "Flag Newsletter" at bounding box center [967, 200] width 312 height 13
click at [806, 200] on input "Flag Newsletter" at bounding box center [800, 202] width 9 height 9
checkbox input "true"
click at [1090, 476] on button "Done" at bounding box center [1092, 476] width 36 height 20
type input "Search"
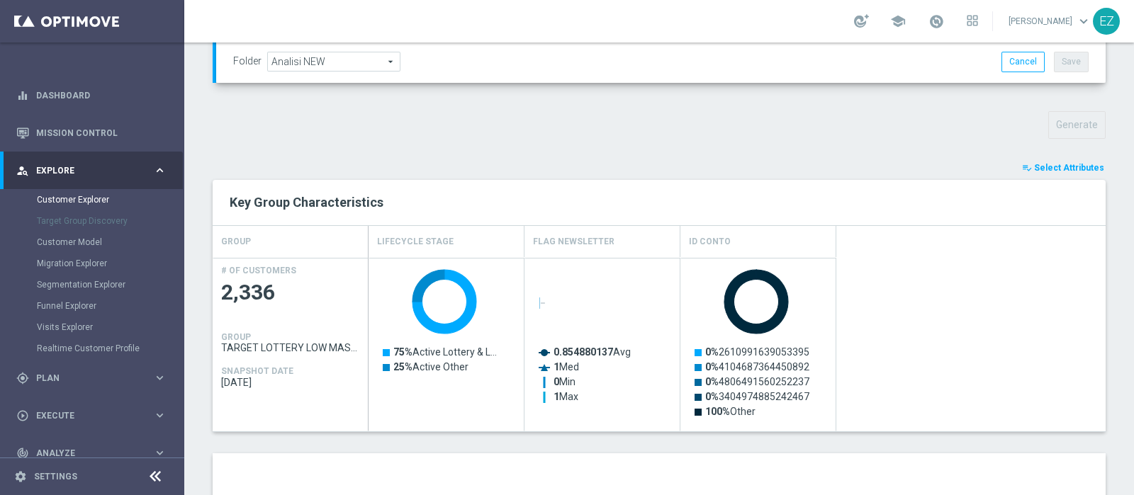
scroll to position [690, 0]
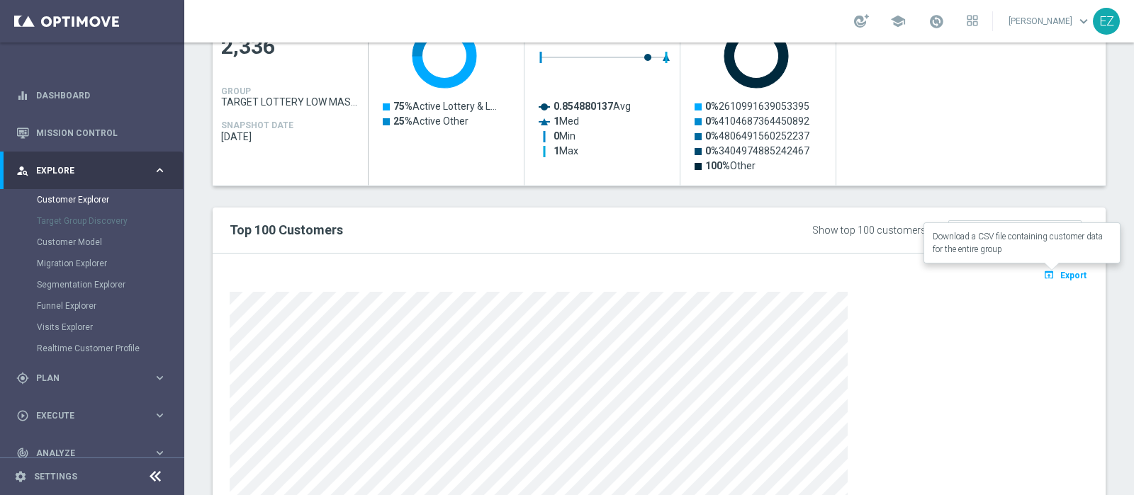
click at [1043, 269] on icon "open_in_browser" at bounding box center [1050, 274] width 15 height 11
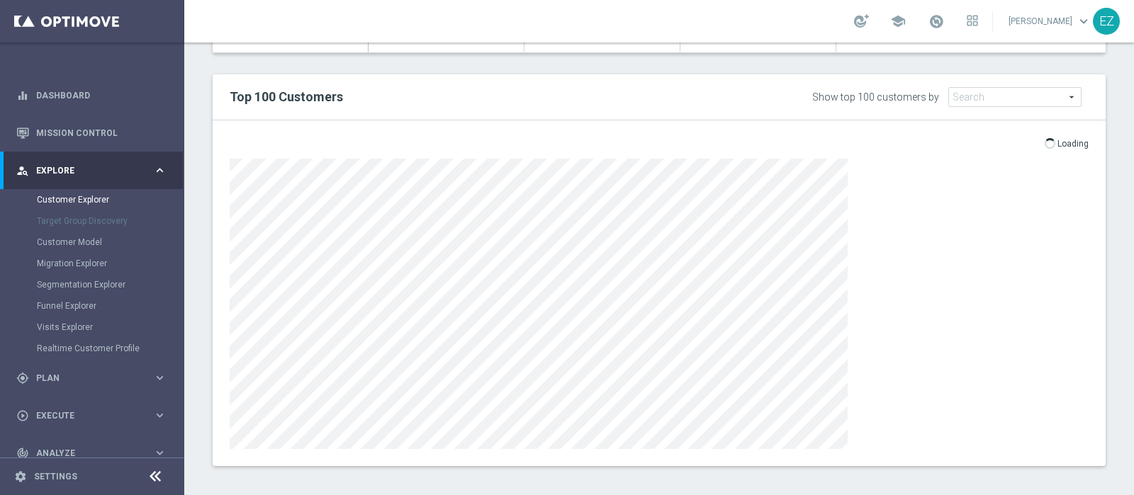
scroll to position [828, 0]
